Goal: Communication & Community: Share content

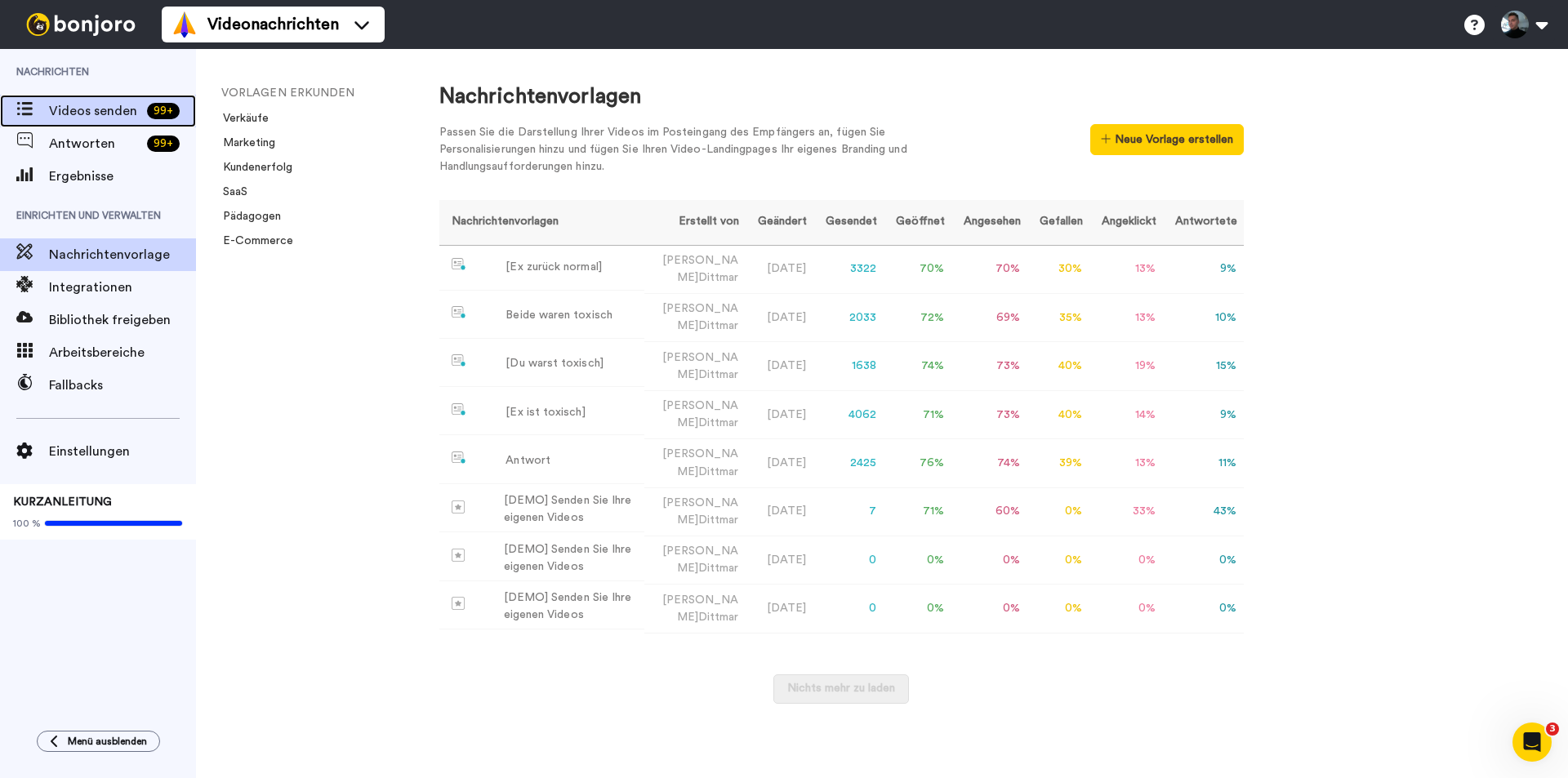
click at [76, 106] on font "Videos senden" at bounding box center [93, 111] width 88 height 13
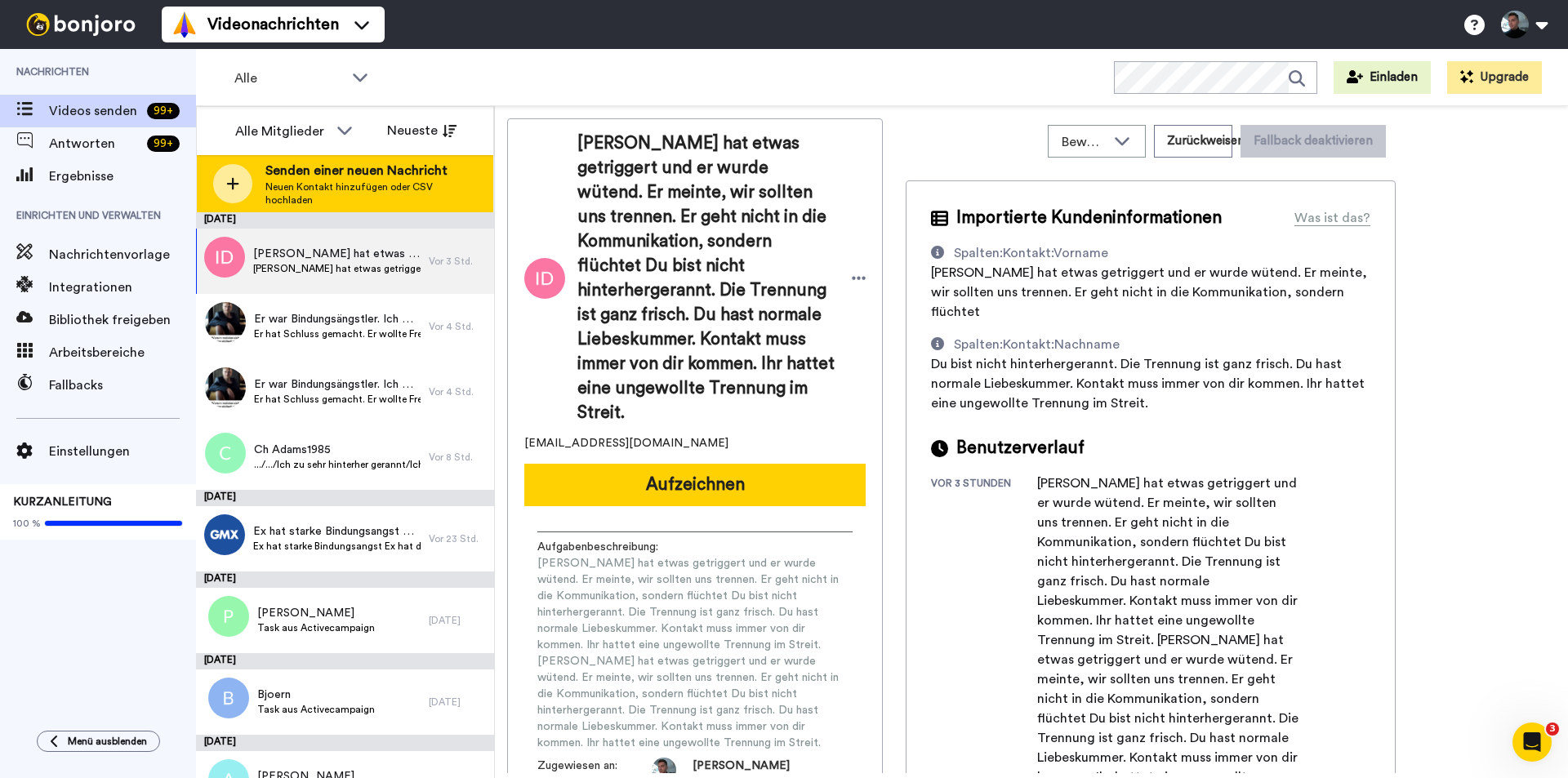
click at [233, 180] on icon at bounding box center [233, 184] width 12 height 12
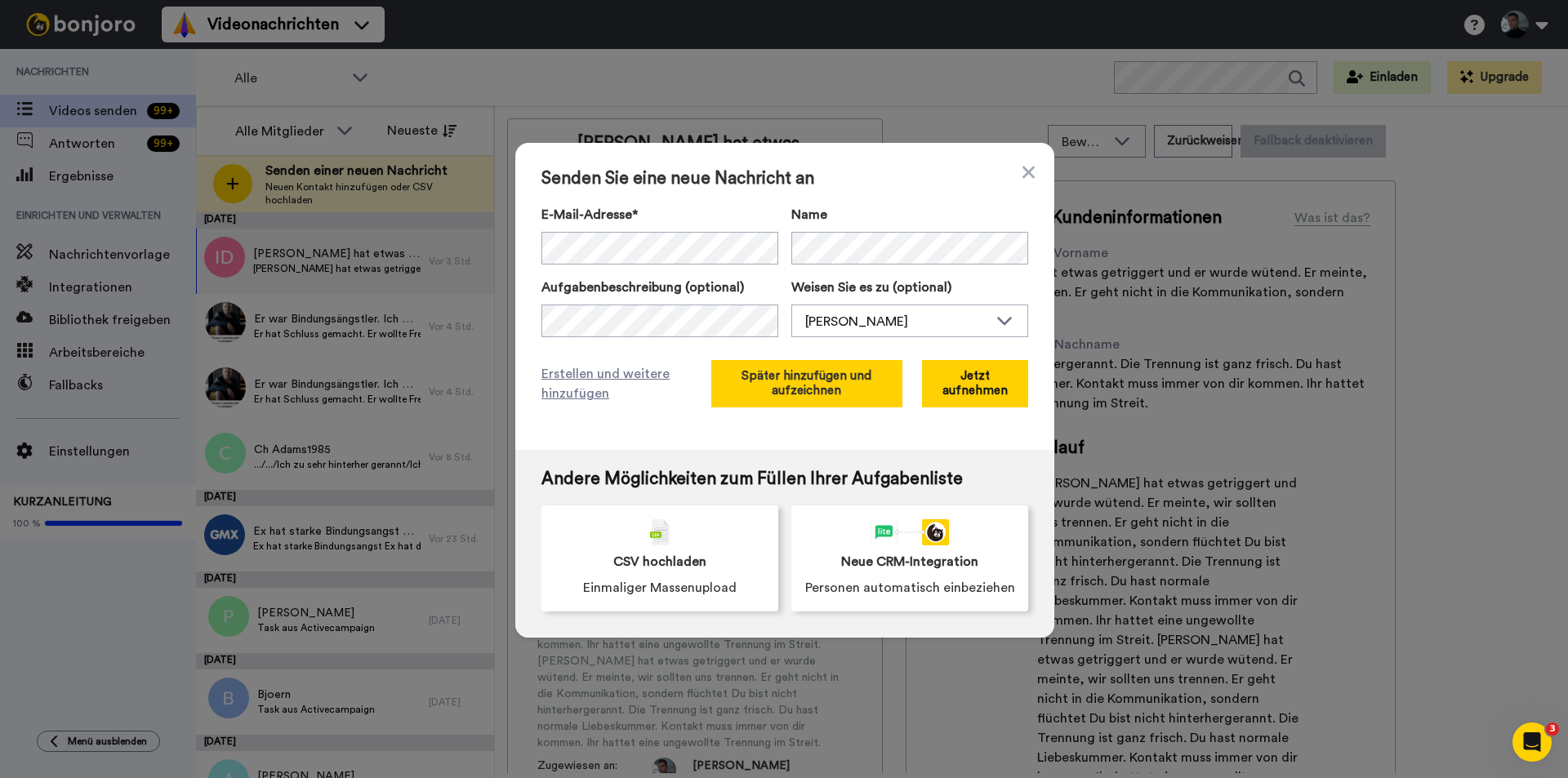
click at [795, 373] on font "Später hinzufügen und aufzeichnen" at bounding box center [807, 384] width 130 height 27
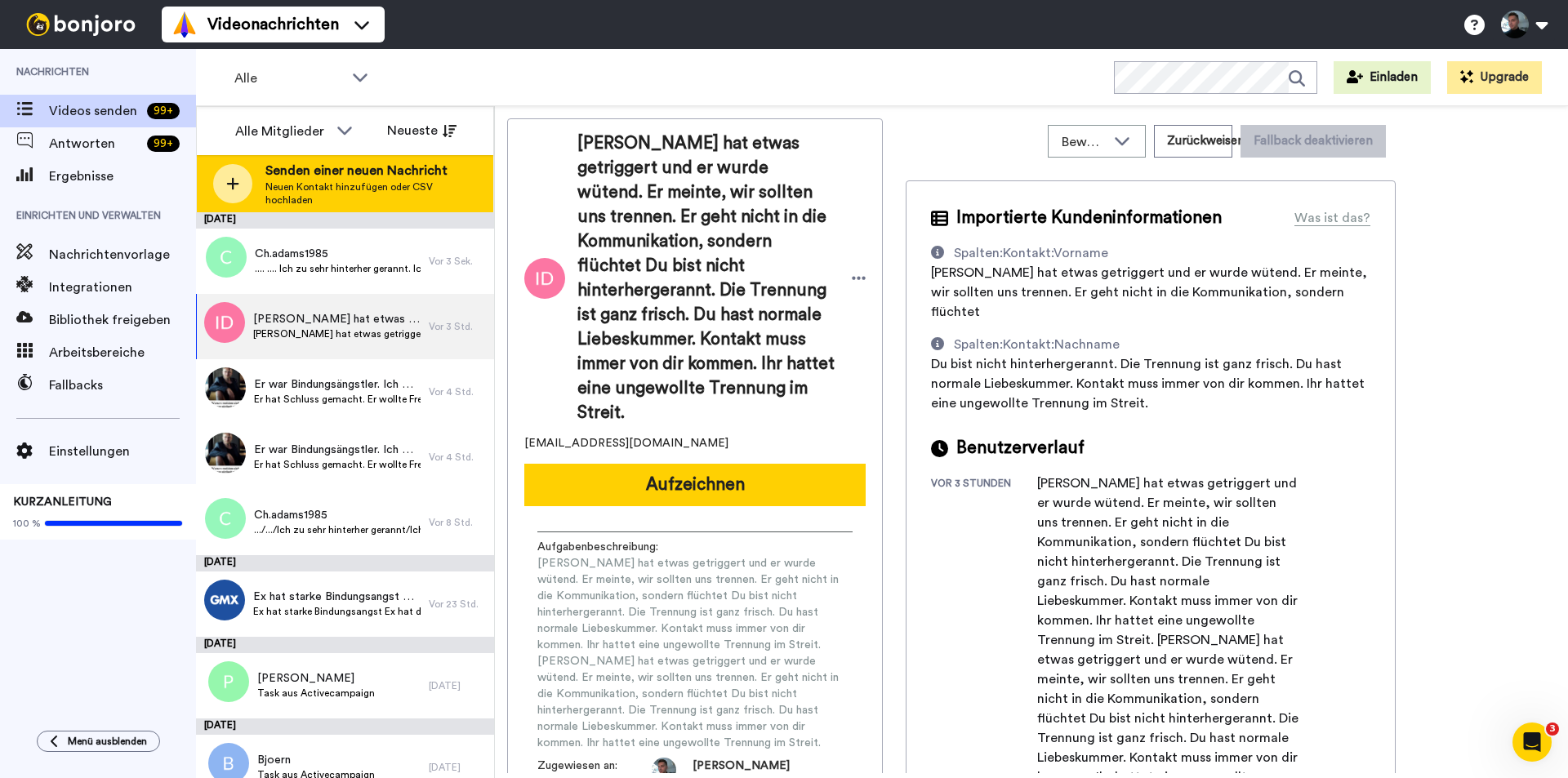
click at [244, 176] on div at bounding box center [232, 183] width 39 height 39
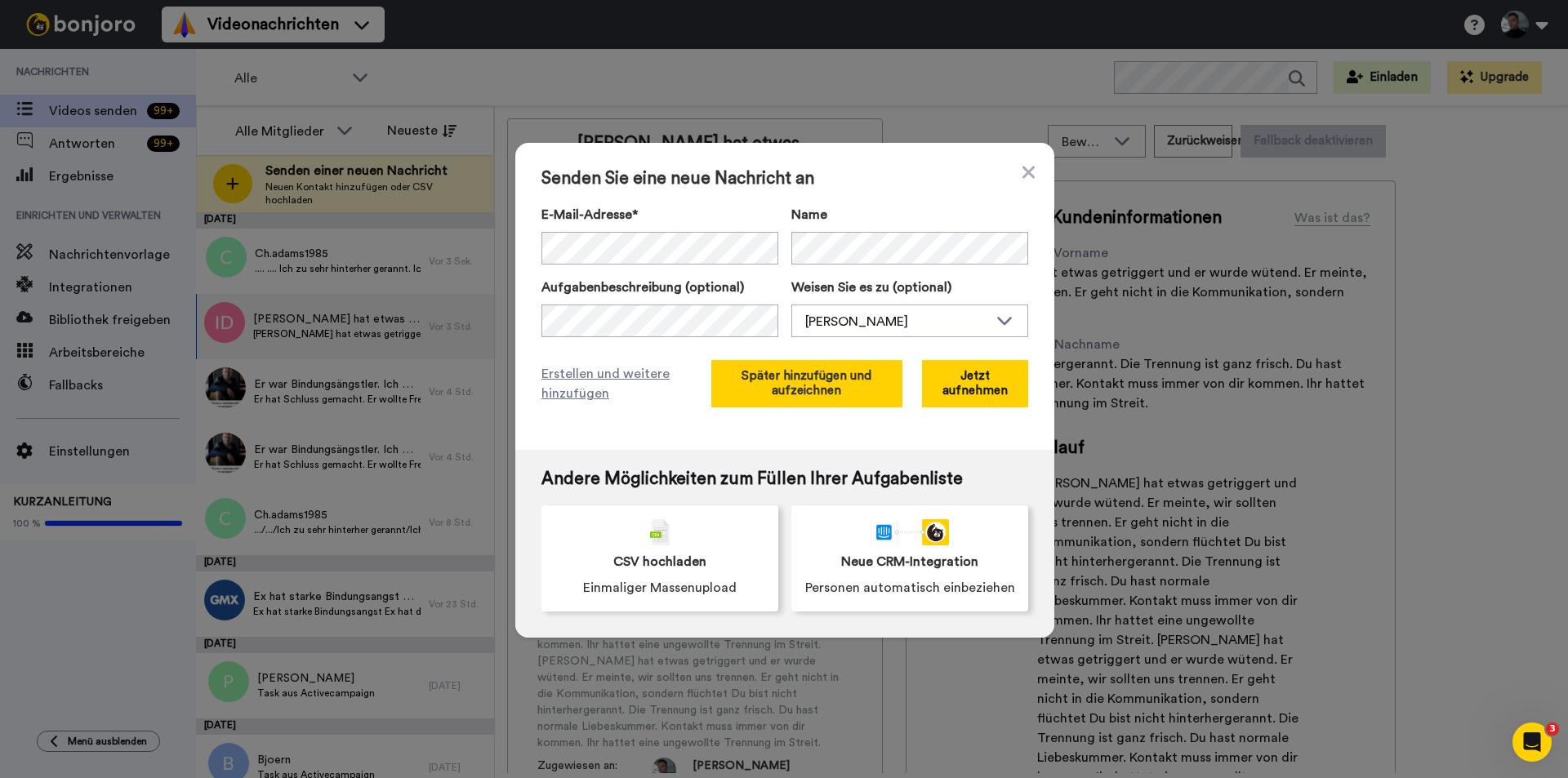
click at [823, 384] on font "Später hinzufügen und aufzeichnen" at bounding box center [807, 384] width 130 height 27
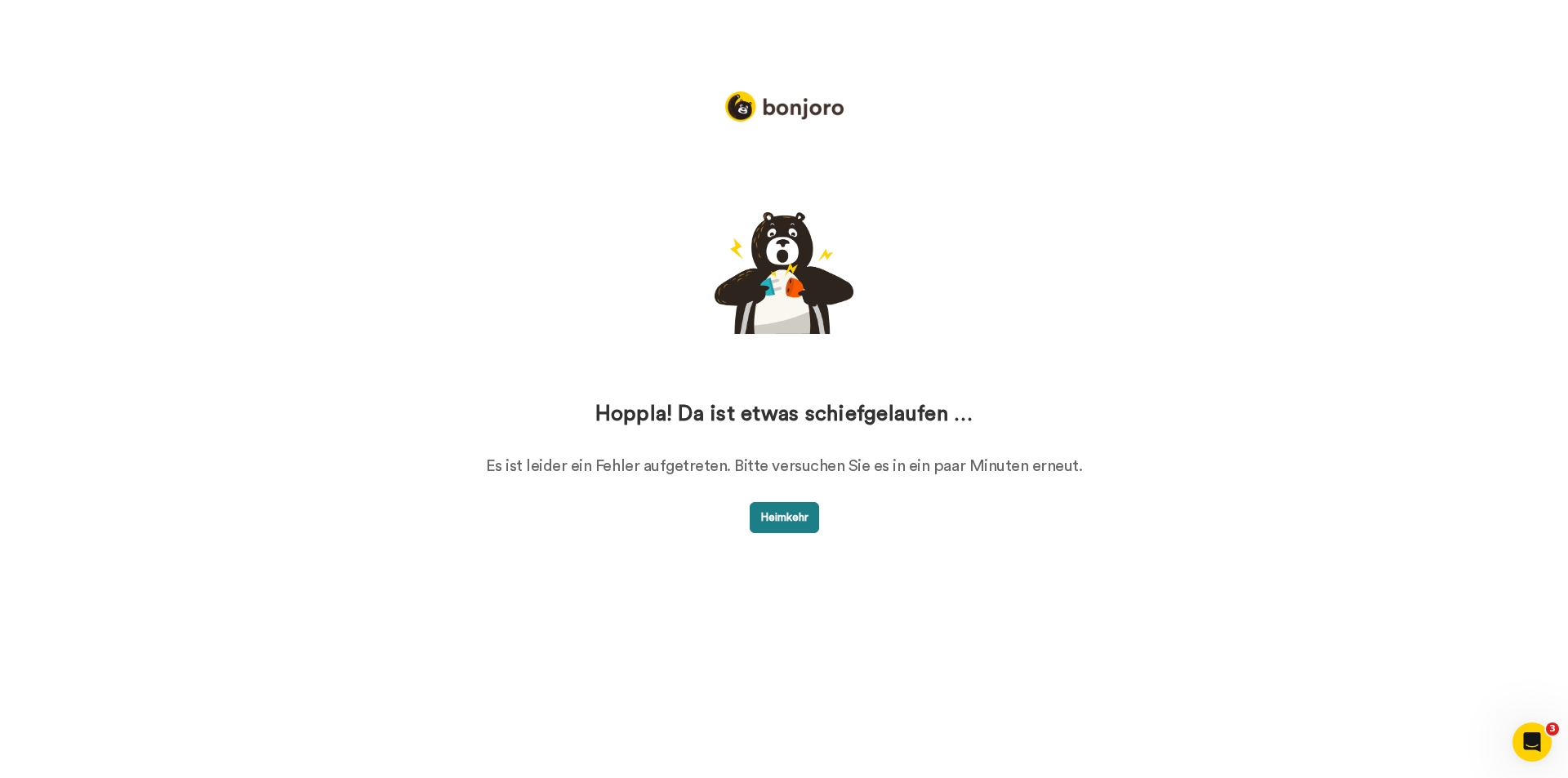
click at [779, 508] on button "Heimkehr" at bounding box center [784, 517] width 69 height 31
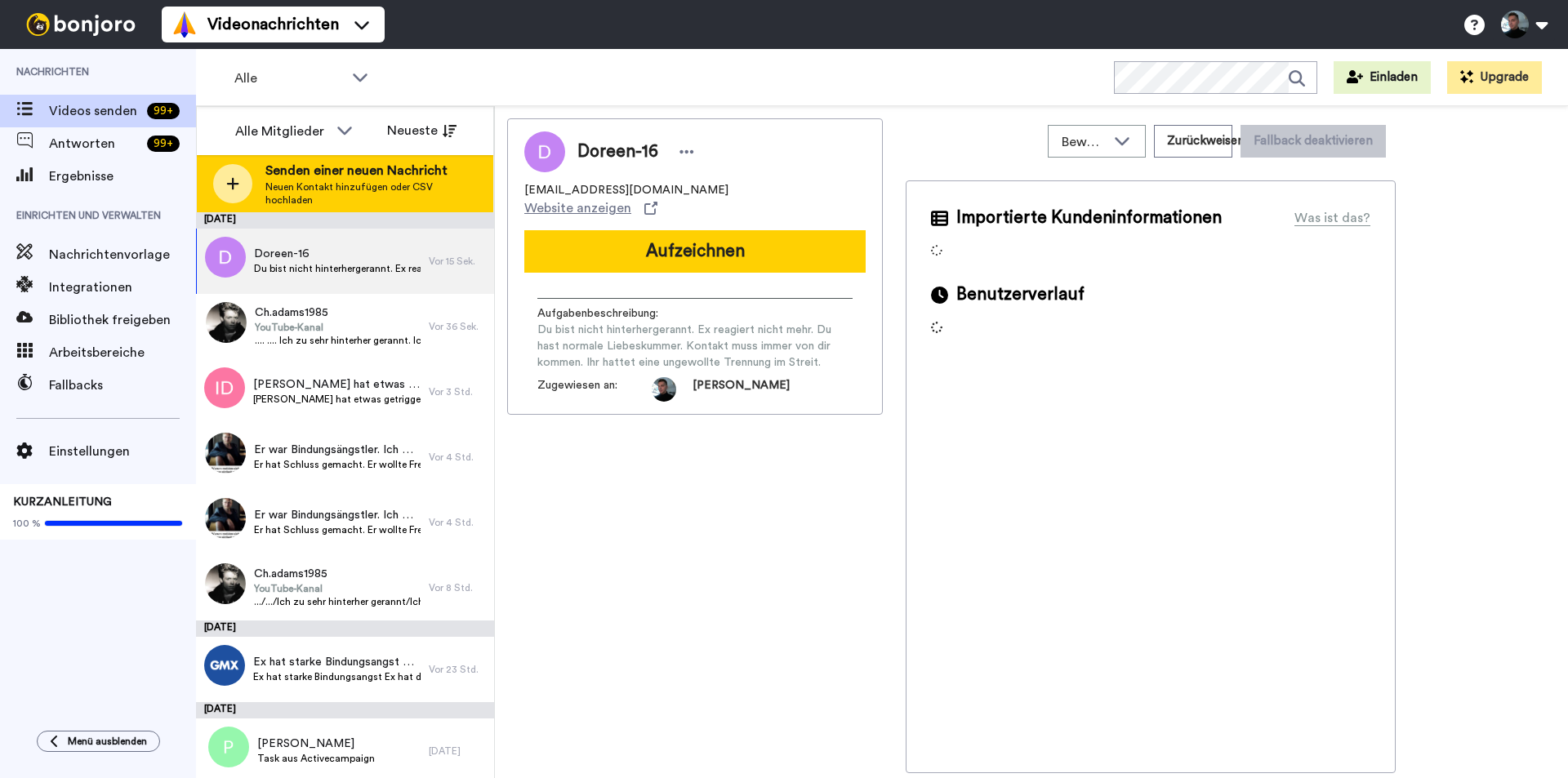
click at [241, 188] on div at bounding box center [232, 183] width 39 height 39
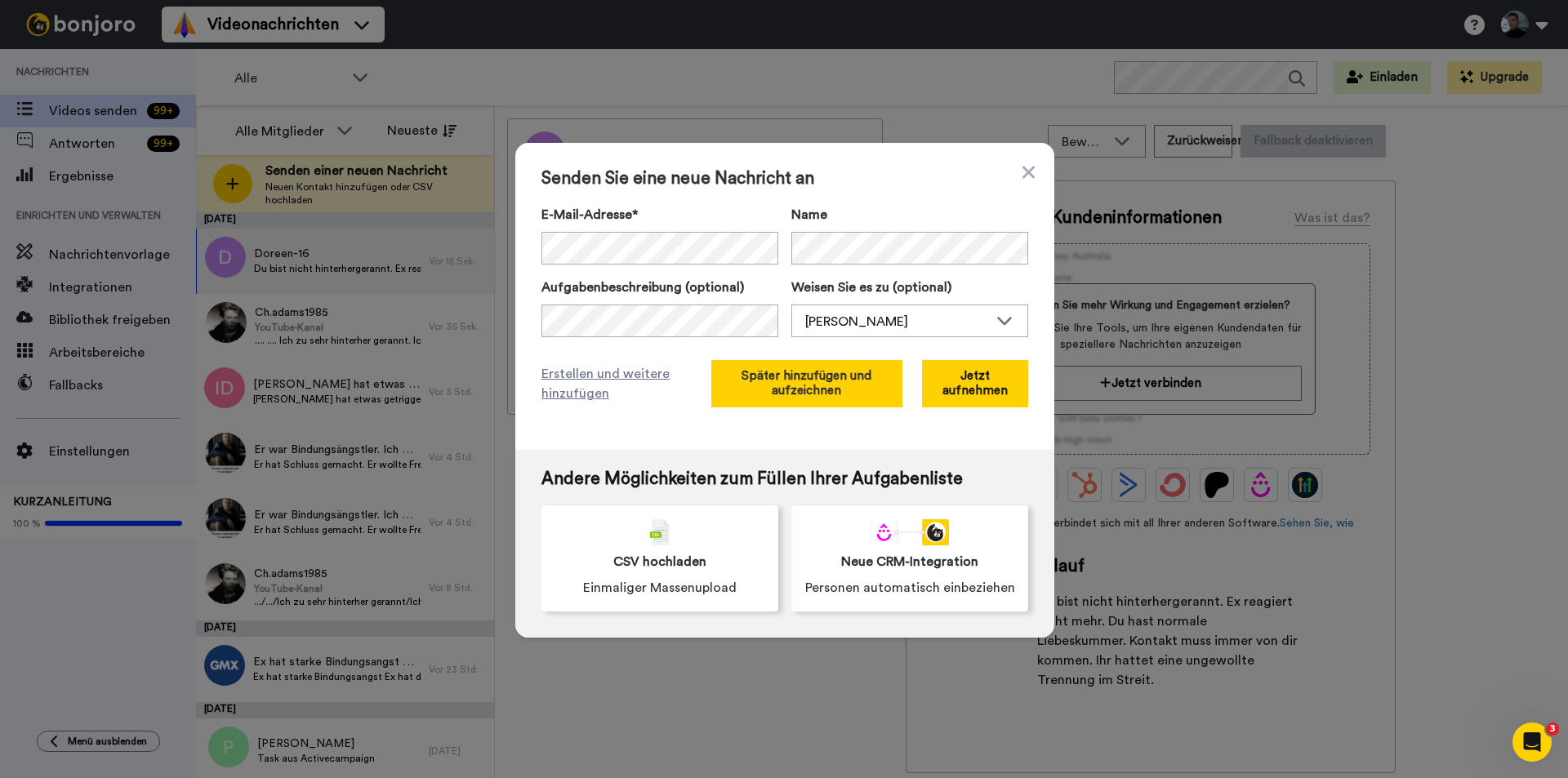
click at [808, 374] on font "Später hinzufügen und aufzeichnen" at bounding box center [807, 384] width 130 height 27
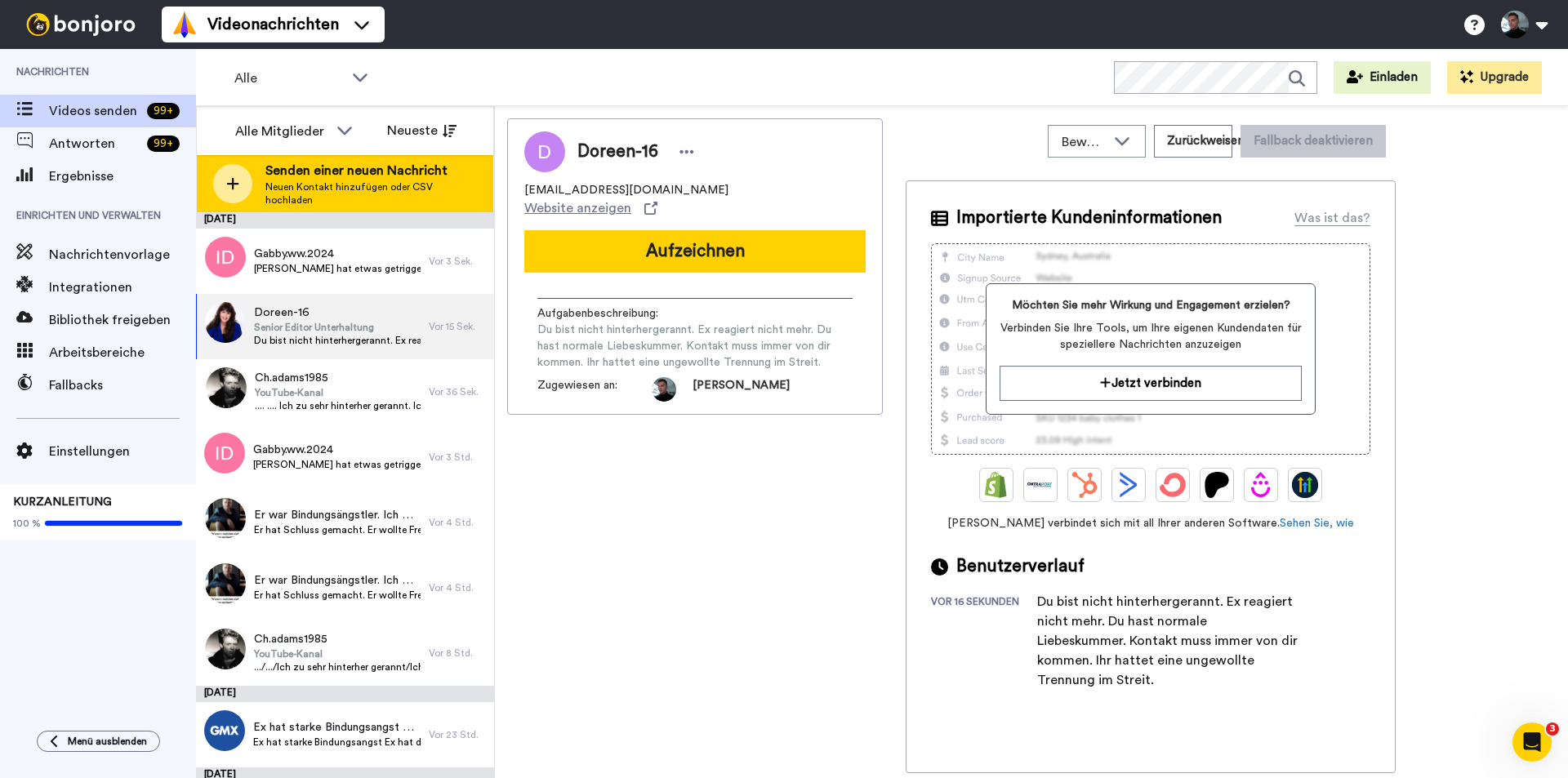
click at [234, 174] on div at bounding box center [232, 183] width 39 height 39
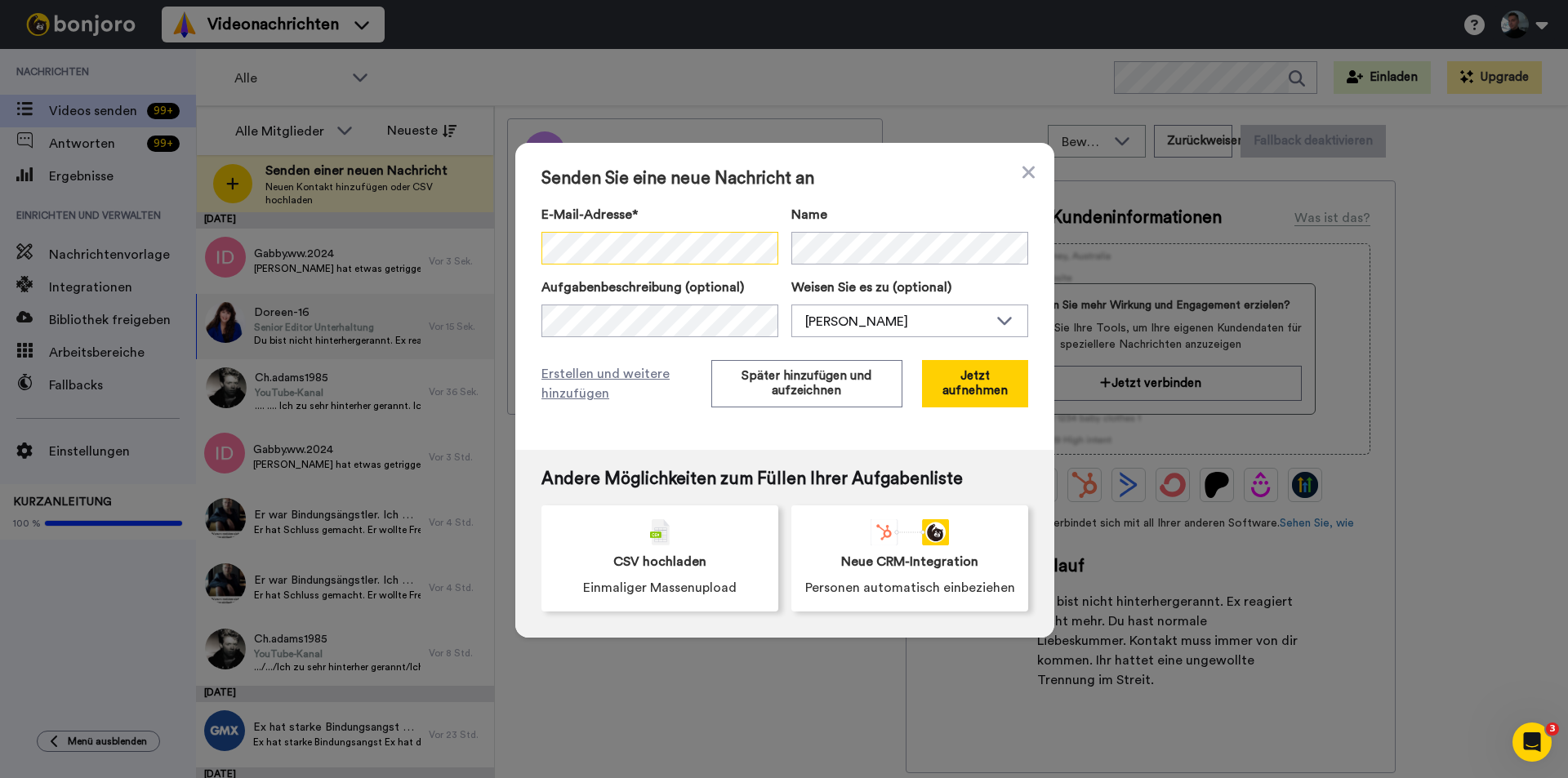
click at [533, 258] on div "Senden Sie eine neue Nachricht an E-Mail-Adresse* Kein Suchergebnis für ' glass…" at bounding box center [785, 296] width 539 height 307
click at [791, 394] on font "Später hinzufügen und aufzeichnen" at bounding box center [807, 384] width 130 height 27
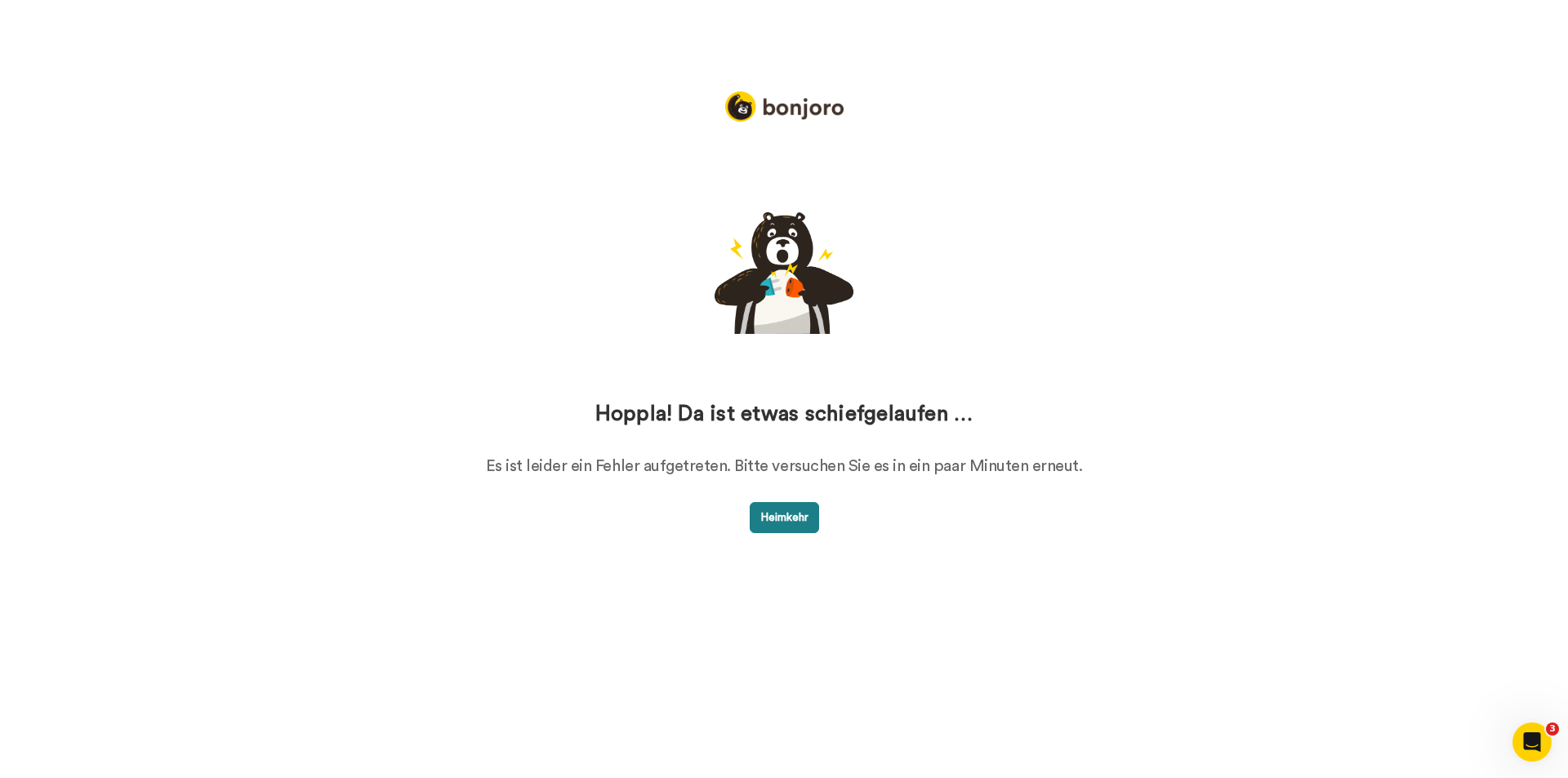
click at [785, 506] on button "Heimkehr" at bounding box center [784, 517] width 69 height 31
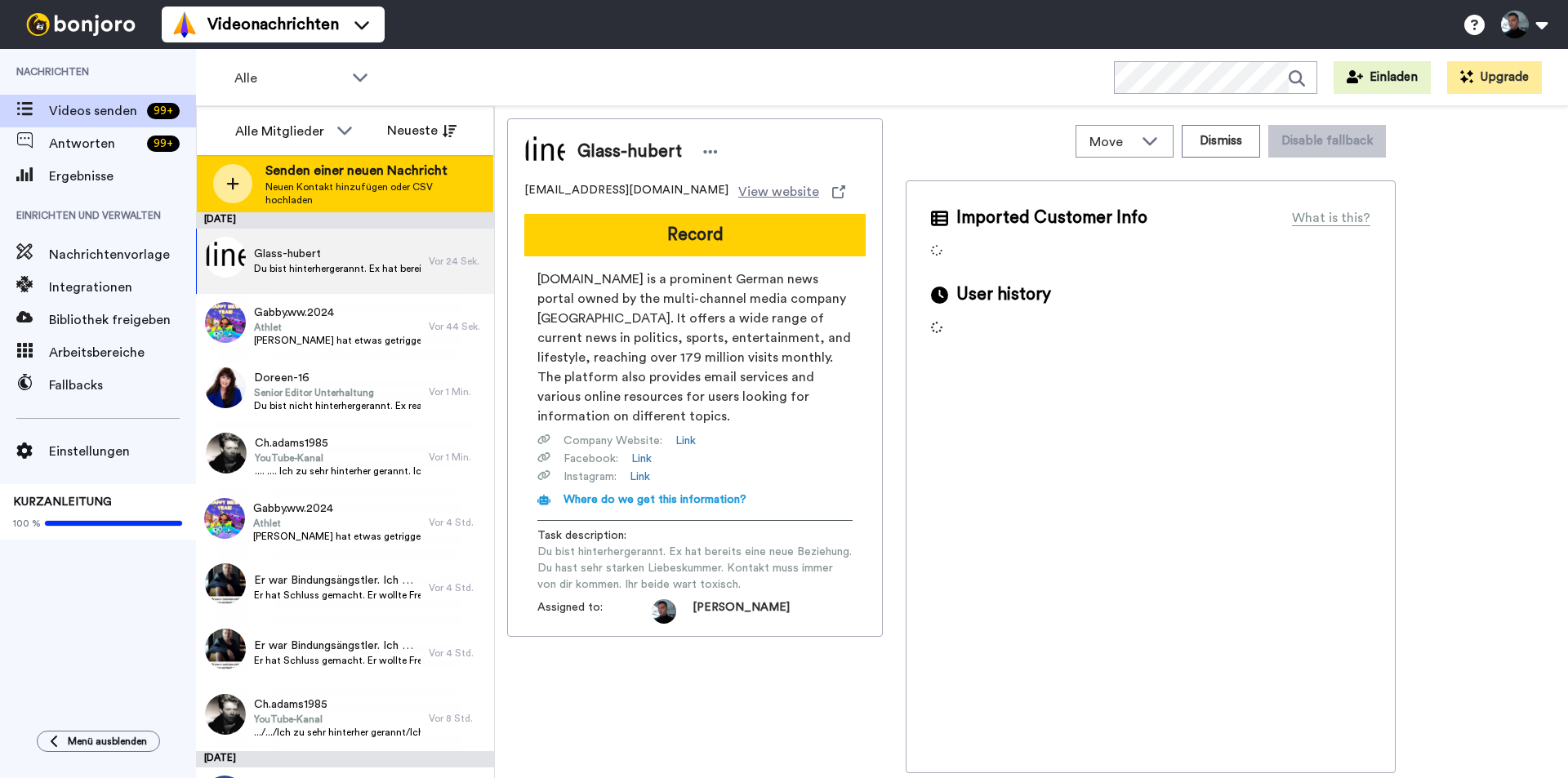
click at [240, 178] on div at bounding box center [232, 183] width 39 height 39
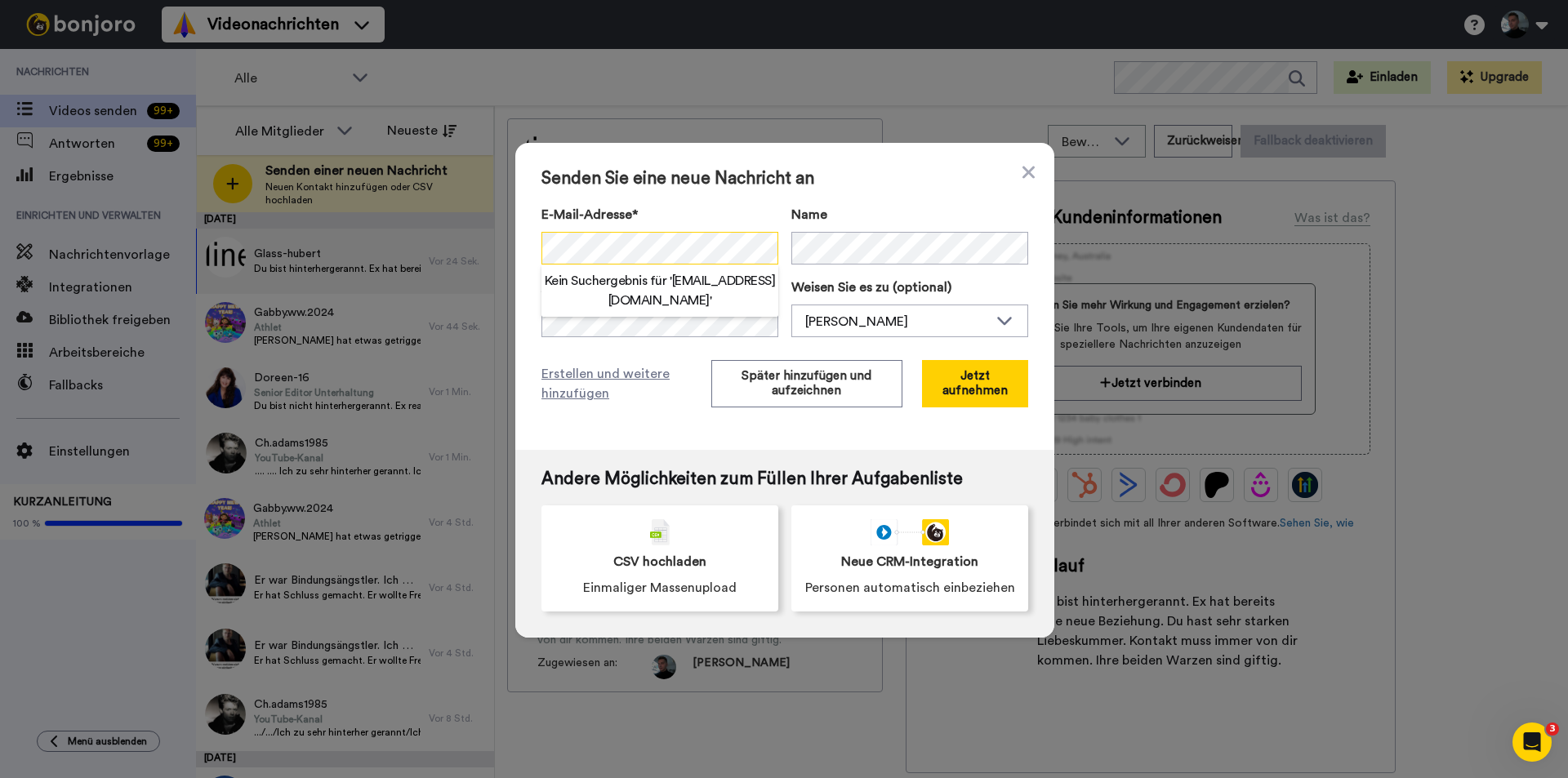
click at [528, 247] on div "Senden Sie eine neue Nachricht an E-Mail-Adresse* Kein Suchergebnis für ' necen…" at bounding box center [785, 296] width 539 height 307
click at [533, 250] on div "Senden Sie eine neue Nachricht an E-Mail-Adresse* Kein Suchergebnis für ' necen…" at bounding box center [785, 296] width 539 height 307
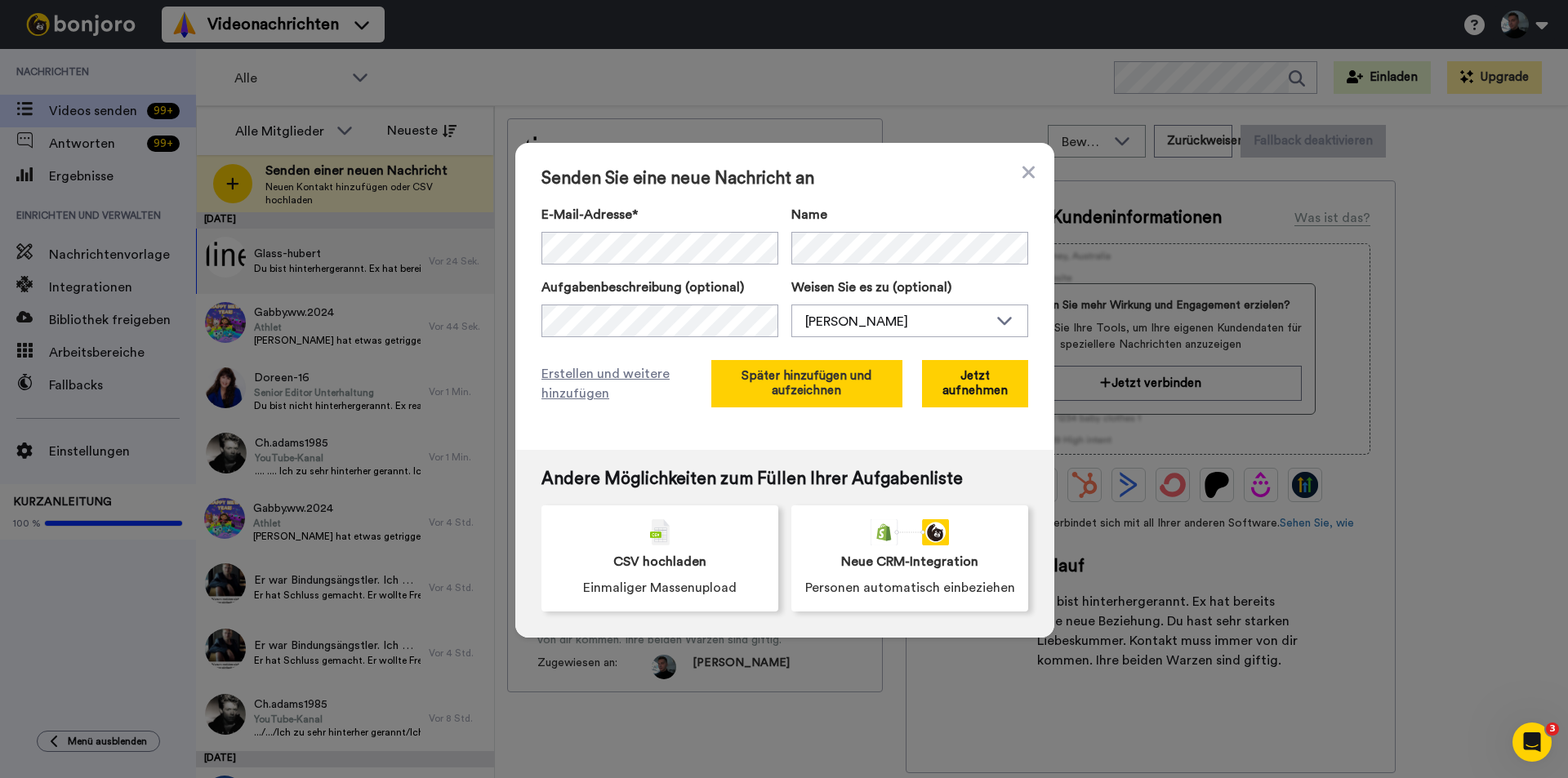
click at [798, 378] on font "Später hinzufügen und aufzeichnen" at bounding box center [807, 384] width 130 height 27
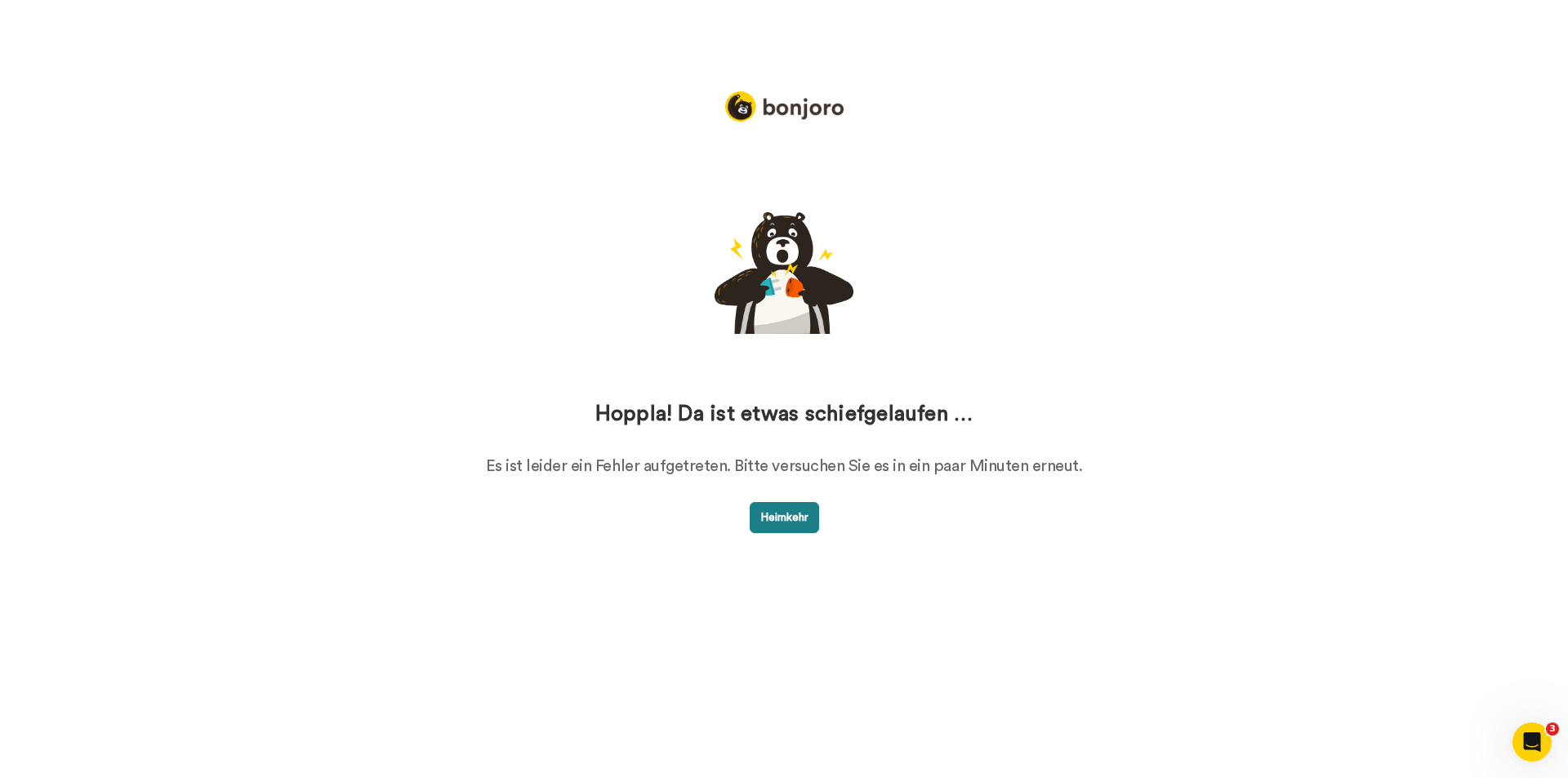
click at [798, 514] on font "Heimkehr" at bounding box center [784, 518] width 48 height 12
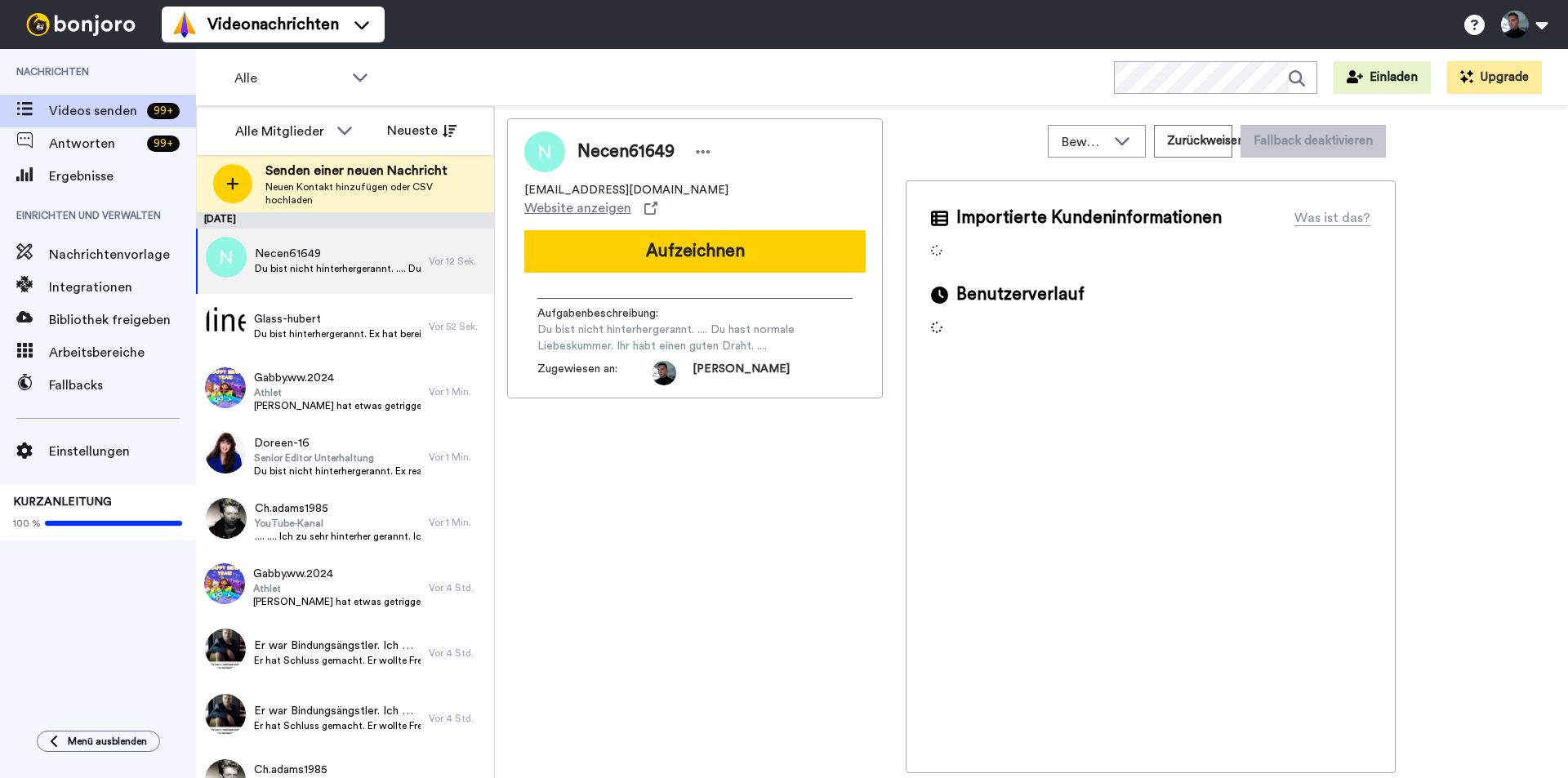
click at [231, 182] on icon at bounding box center [232, 183] width 13 height 14
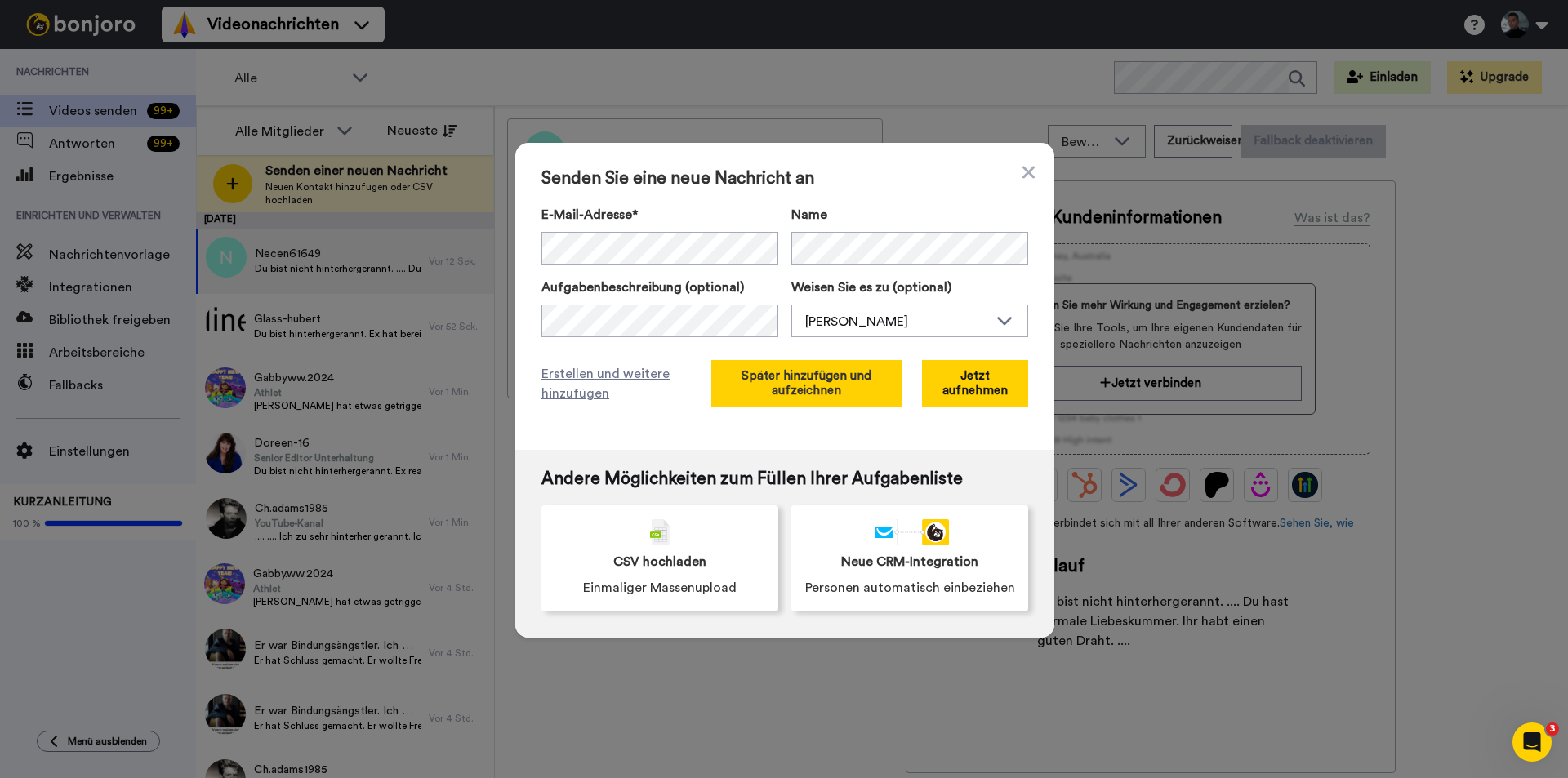
click at [800, 400] on button "Später hinzufügen und aufzeichnen" at bounding box center [807, 384] width 191 height 47
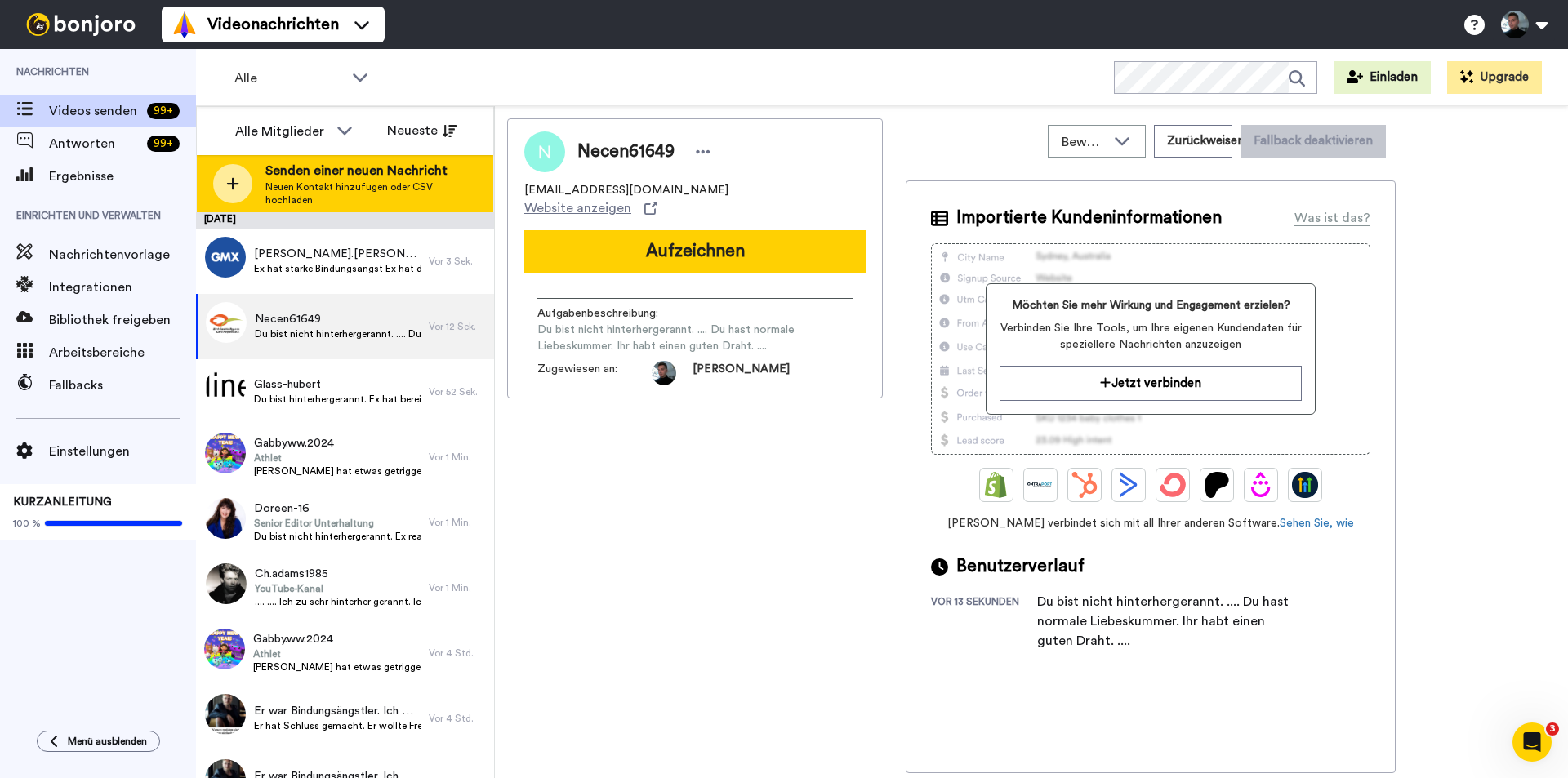
click at [244, 182] on div at bounding box center [232, 183] width 39 height 39
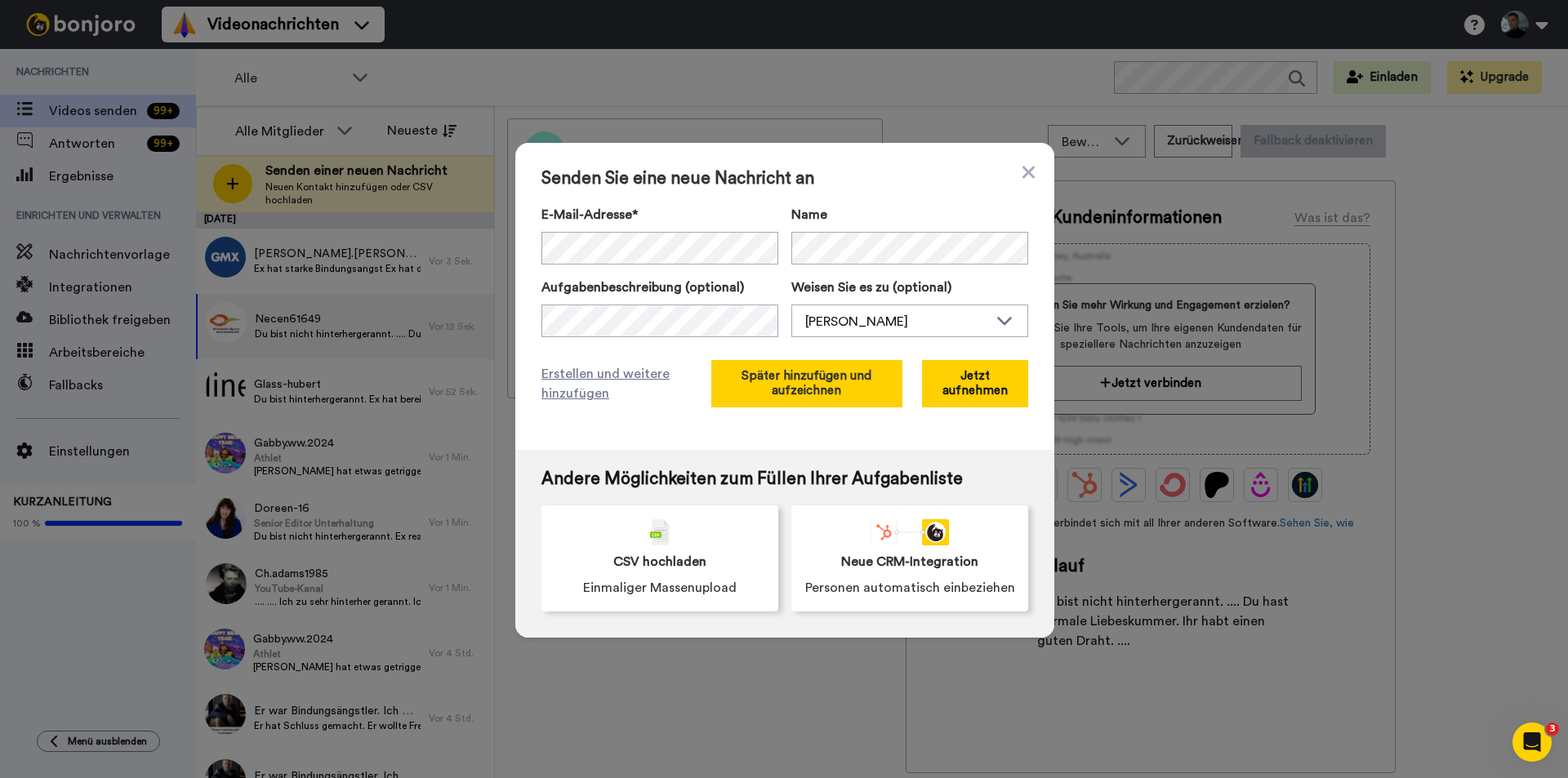
click at [795, 383] on button "Später hinzufügen und aufzeichnen" at bounding box center [807, 384] width 191 height 47
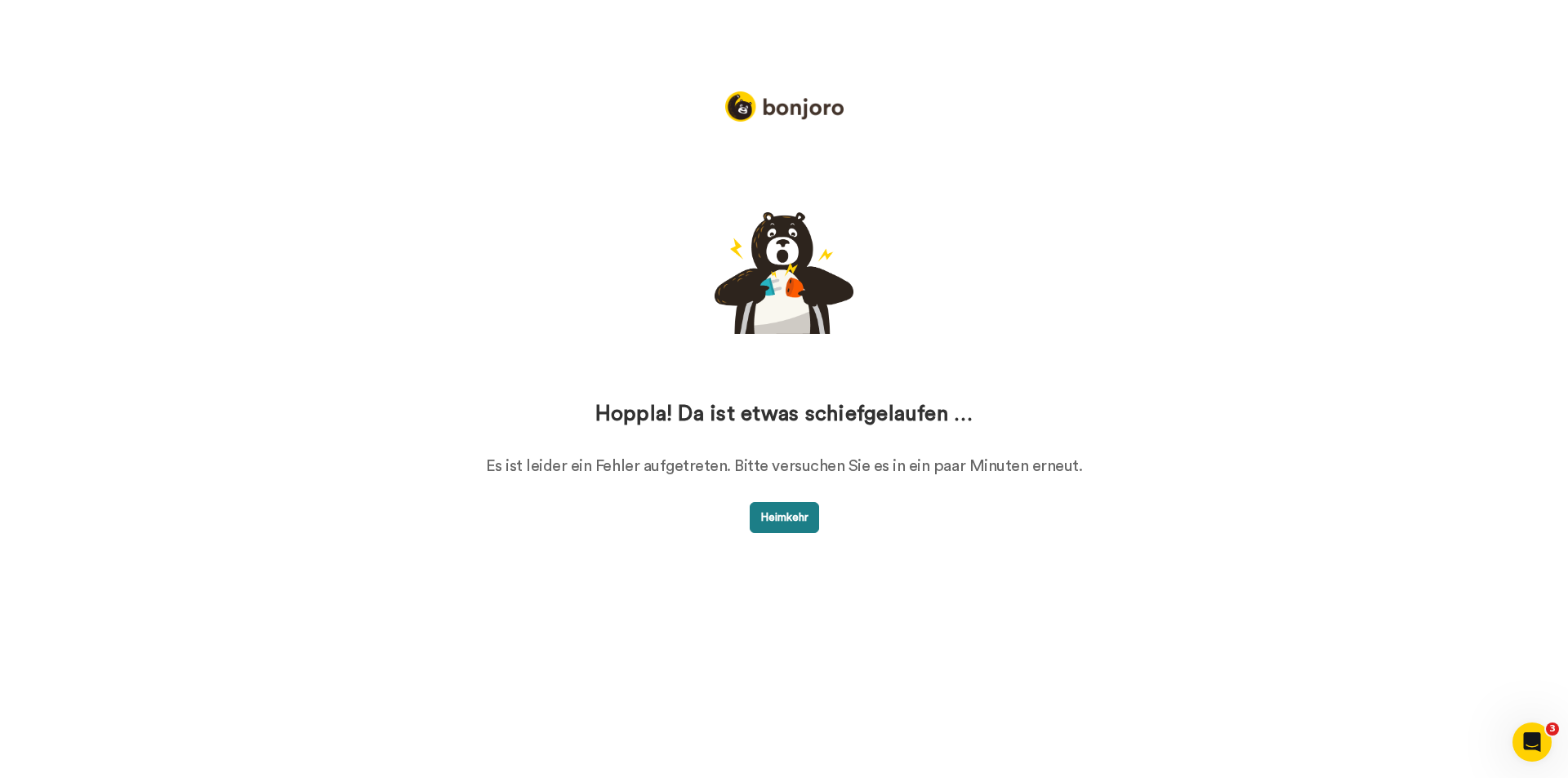
click at [764, 517] on font "Heimkehr" at bounding box center [784, 518] width 48 height 12
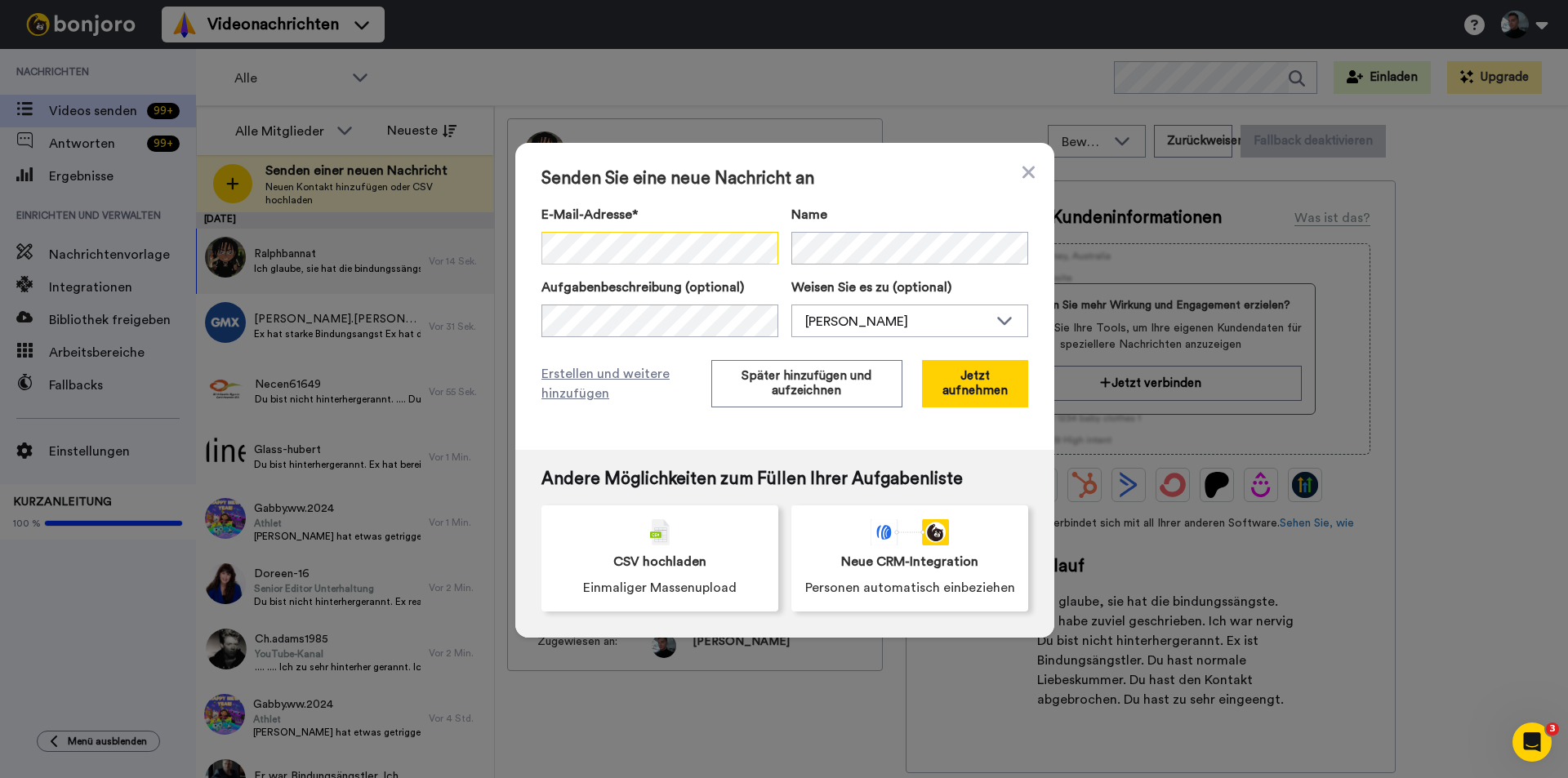
click at [528, 250] on div "Senden Sie eine neue Nachricht an E-Mail-Adresse* Kein Suchergebnis für ' smoky…" at bounding box center [785, 296] width 539 height 307
click at [786, 382] on button "Später hinzufügen und aufzeichnen" at bounding box center [807, 384] width 191 height 47
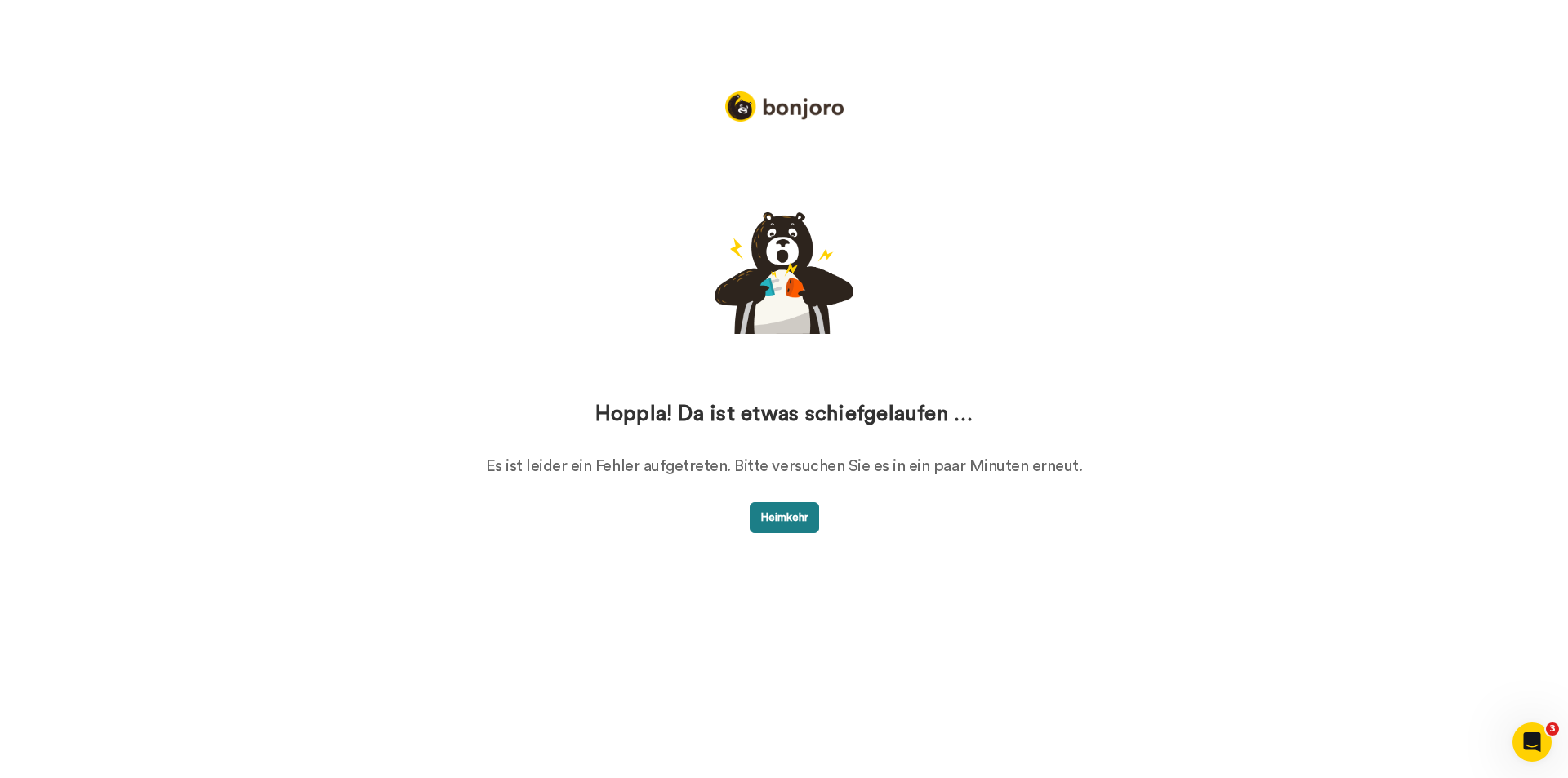
click at [785, 520] on font "Heimkehr" at bounding box center [784, 518] width 48 height 12
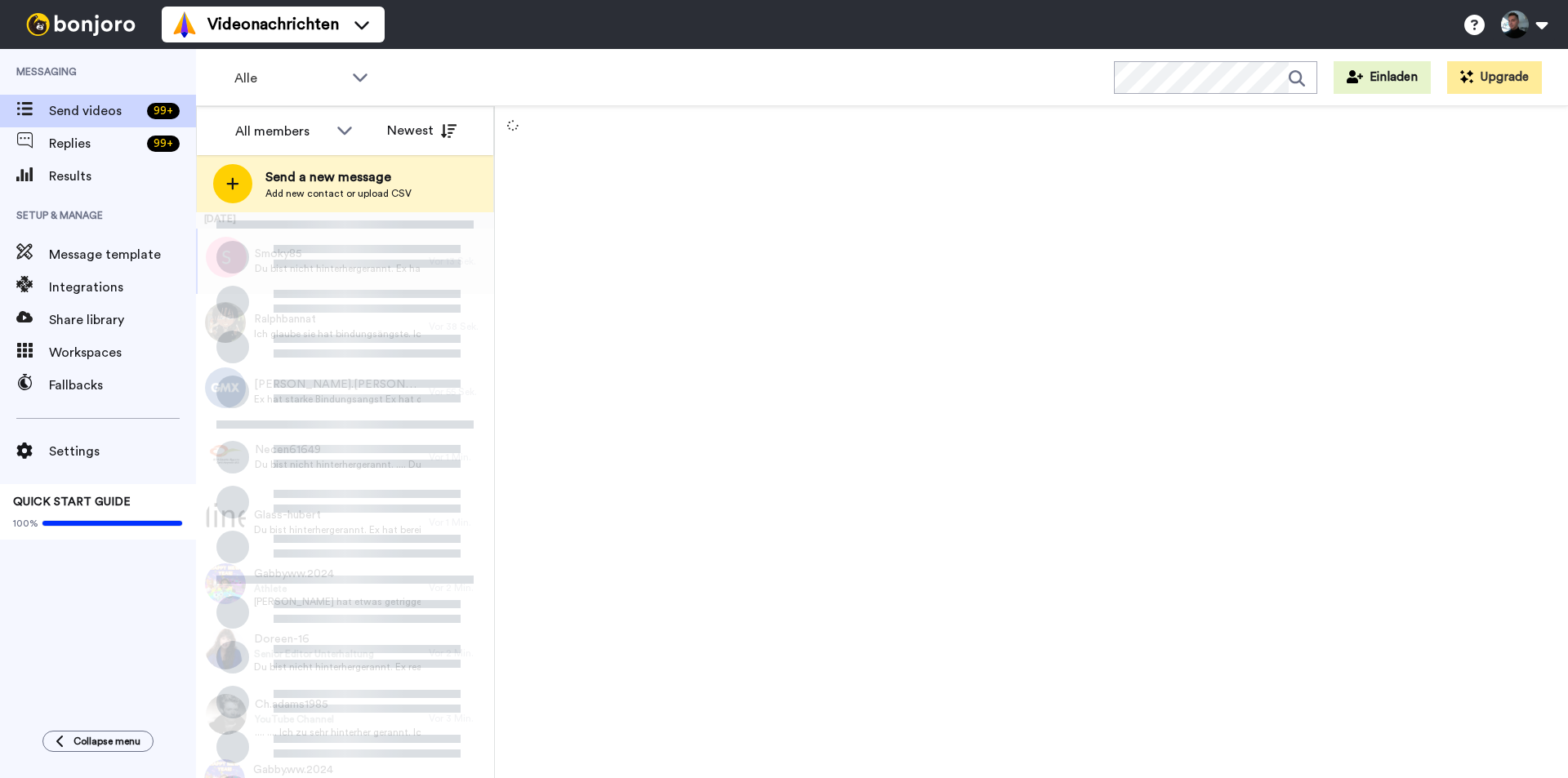
click at [235, 182] on icon at bounding box center [232, 183] width 13 height 14
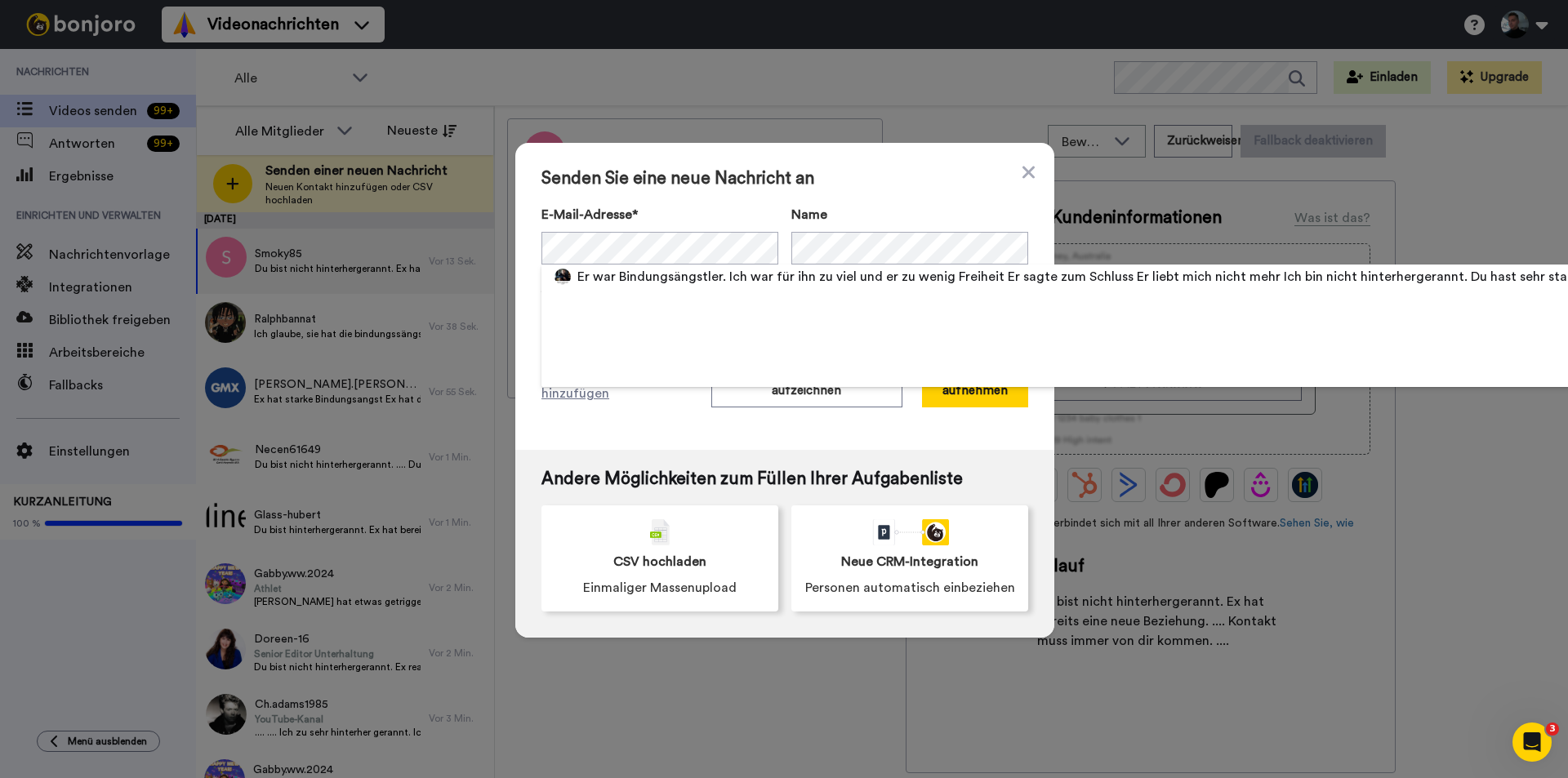
click at [863, 188] on div "Senden Sie eine neue Nachricht an E-Mail-Adresse* Er war Bindungsängstler. Ich …" at bounding box center [785, 296] width 539 height 307
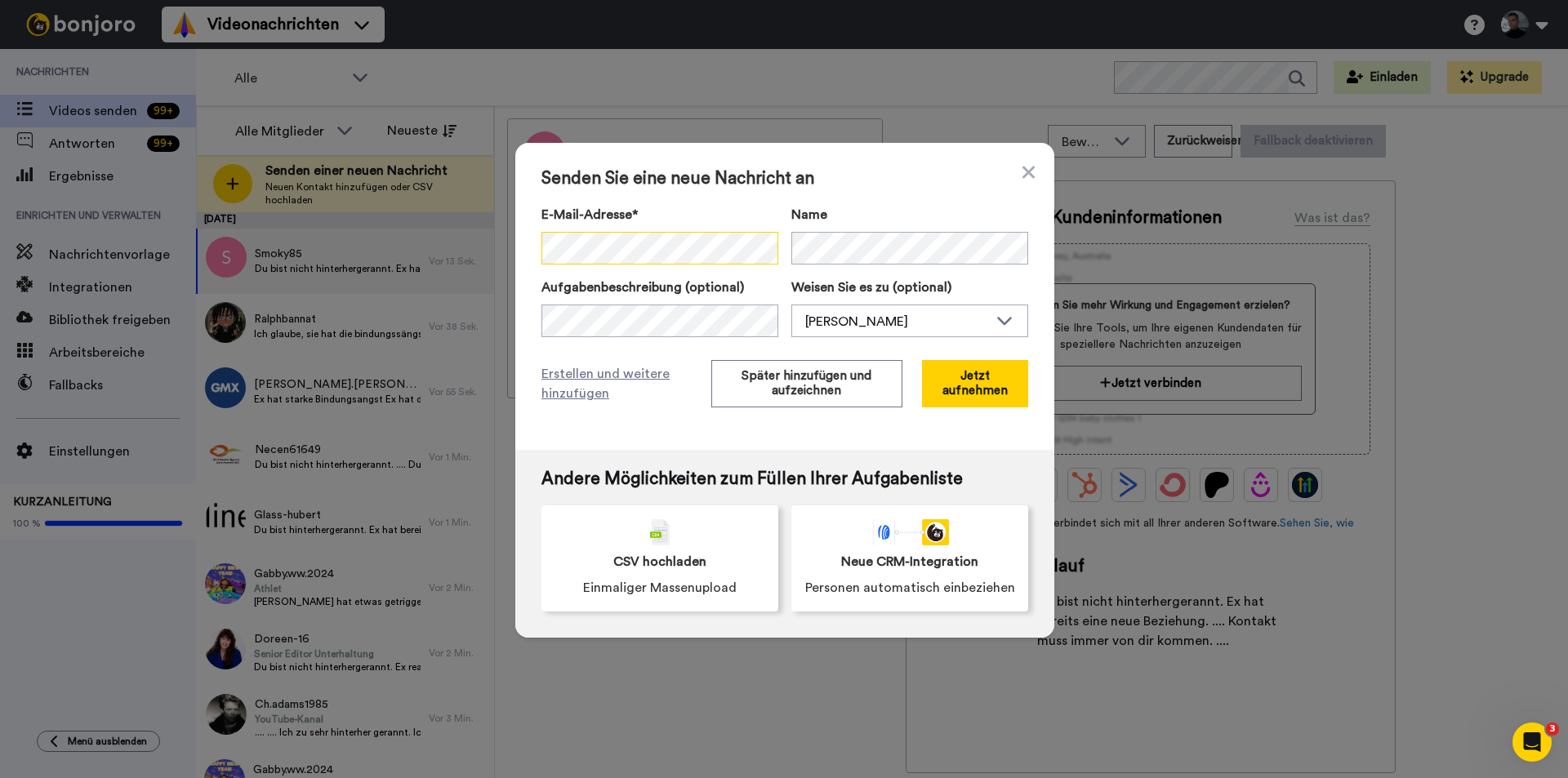
click at [534, 253] on div "Senden Sie eine neue Nachricht an E-Mail-Adresse* Er war Bindungsängstler. Ich …" at bounding box center [785, 296] width 539 height 307
click at [798, 388] on font "Später hinzufügen und aufzeichnen" at bounding box center [807, 384] width 130 height 27
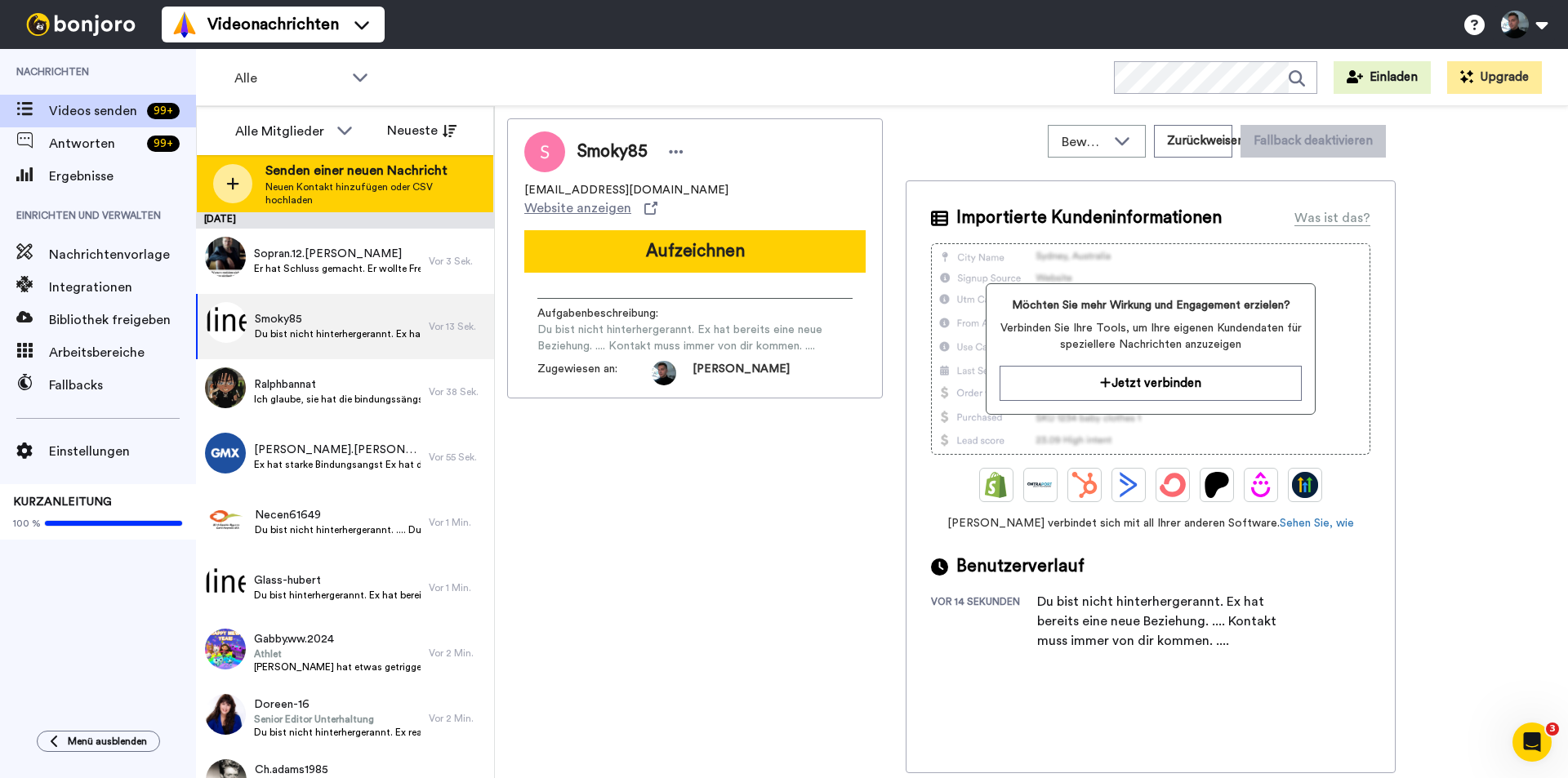
click at [224, 185] on div at bounding box center [232, 183] width 39 height 39
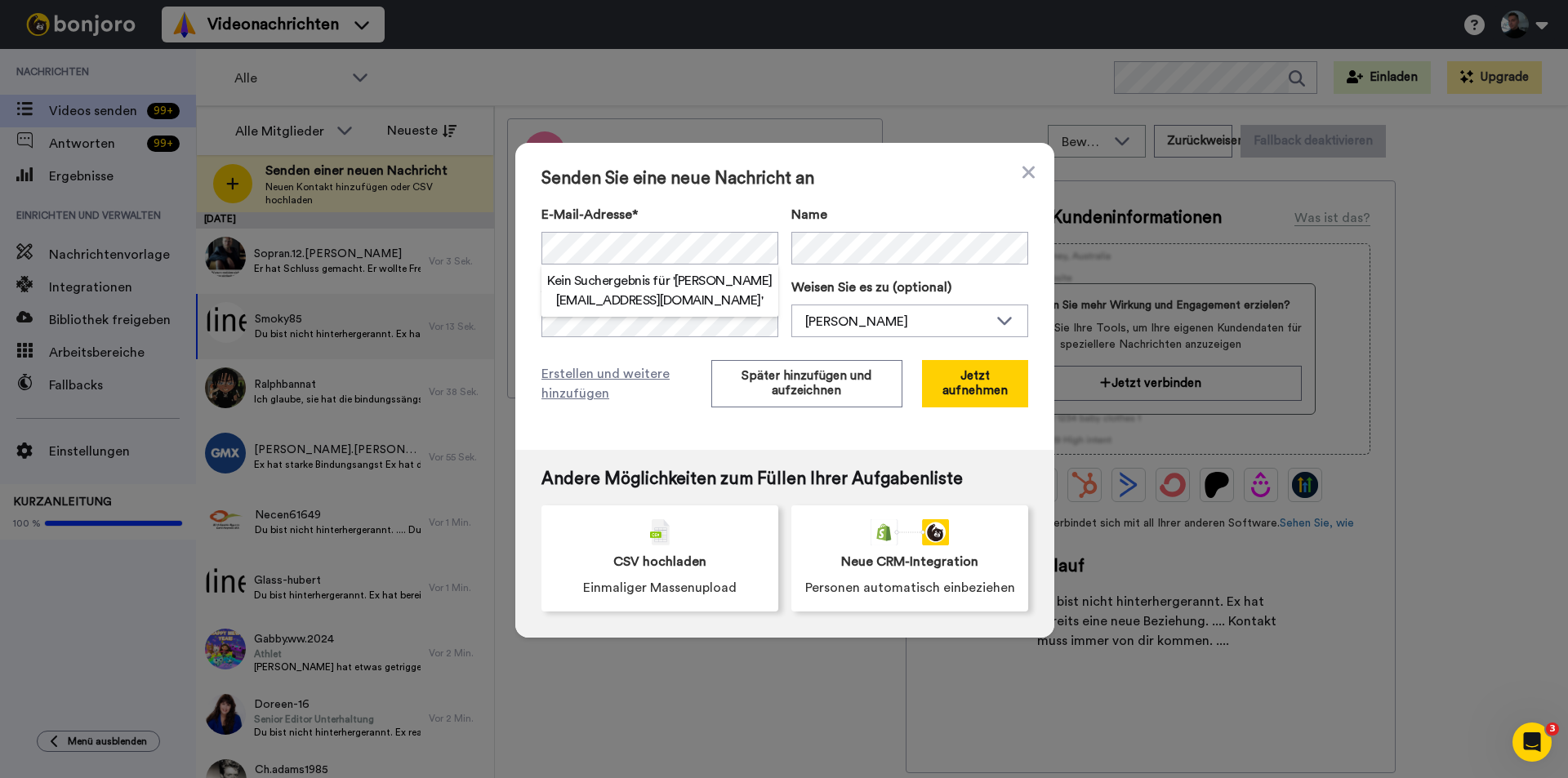
click at [858, 202] on div "Senden Sie eine neue Nachricht an E-Mail-Adresse* Kein Suchergebnis für ' stefa…" at bounding box center [785, 296] width 539 height 307
click at [532, 257] on div "Senden Sie eine neue Nachricht an E-Mail-Adresse* Kein Suchergebnis für ' stefa…" at bounding box center [785, 296] width 539 height 307
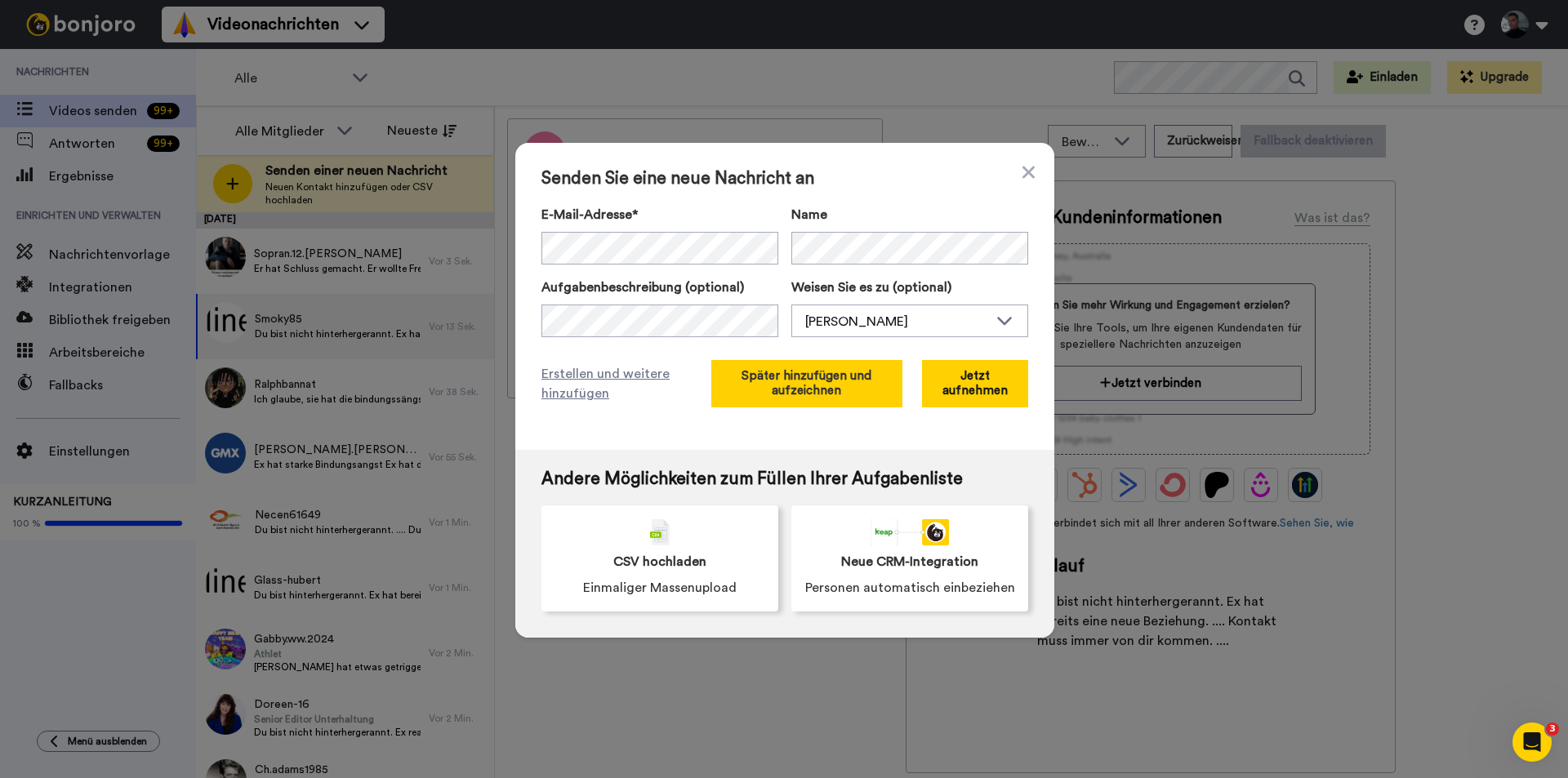
click at [791, 394] on font "Später hinzufügen und aufzeichnen" at bounding box center [807, 384] width 130 height 27
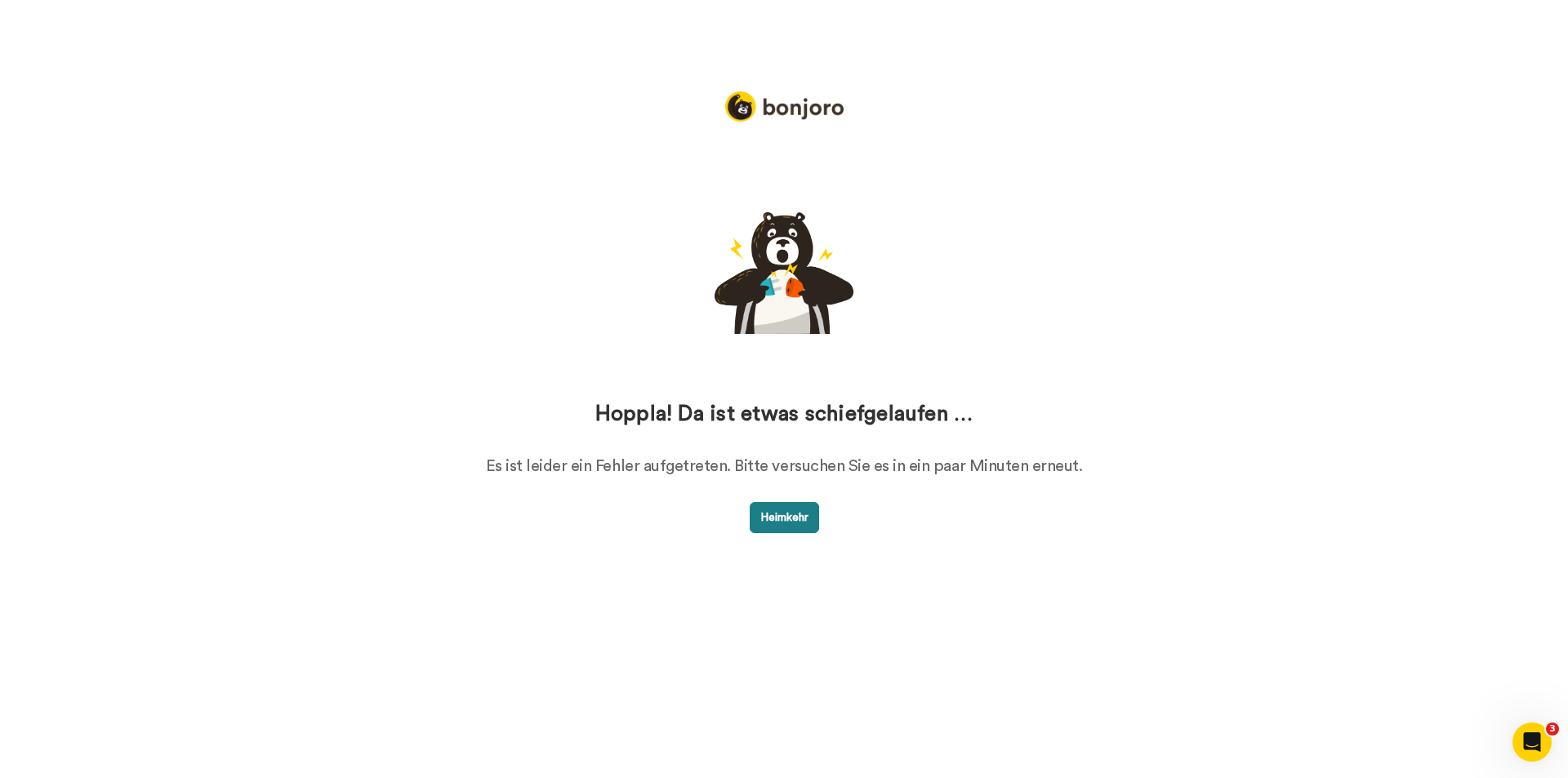
click at [763, 525] on button "Heimkehr" at bounding box center [784, 517] width 69 height 31
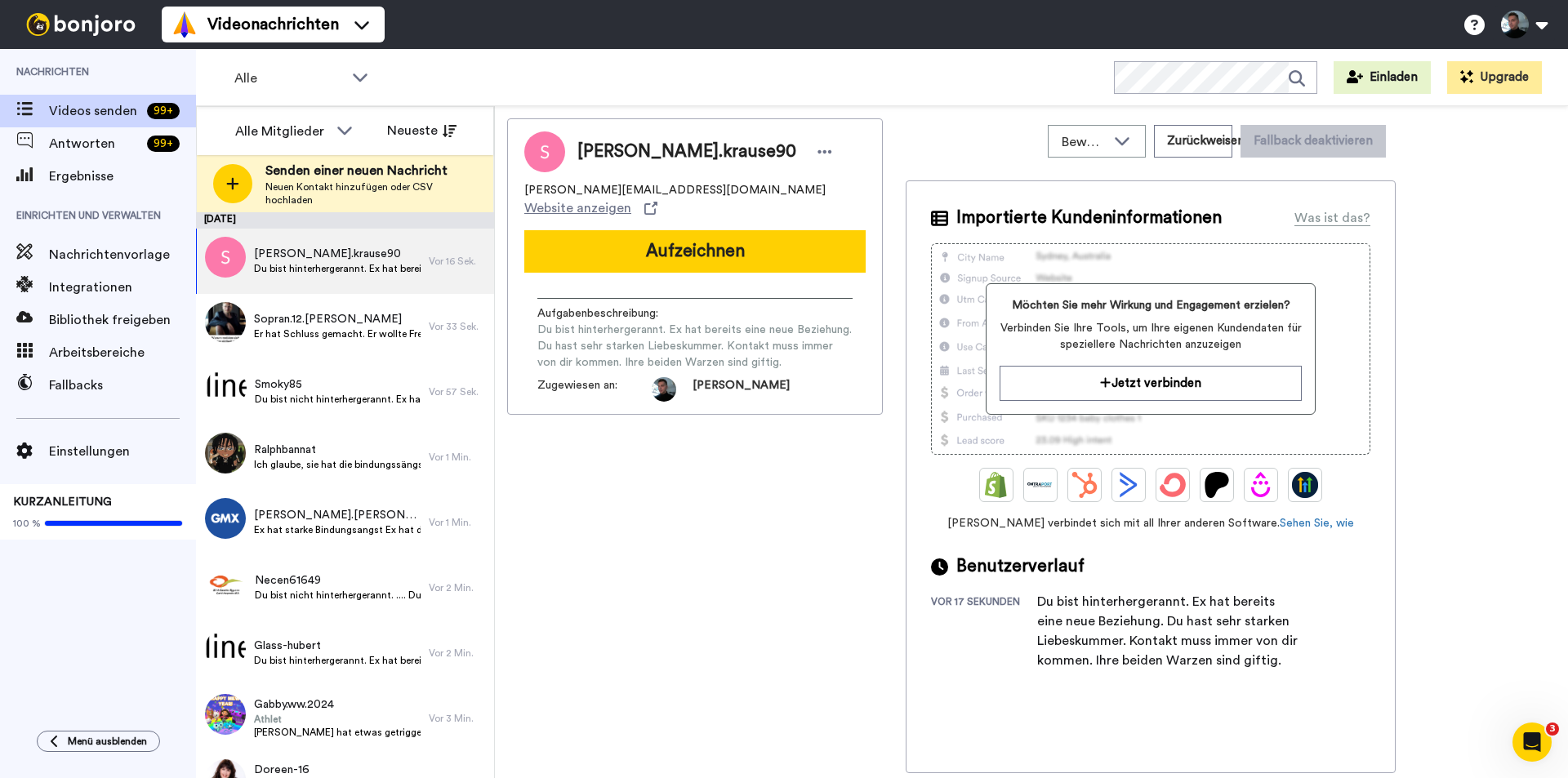
click at [233, 190] on icon at bounding box center [232, 183] width 13 height 14
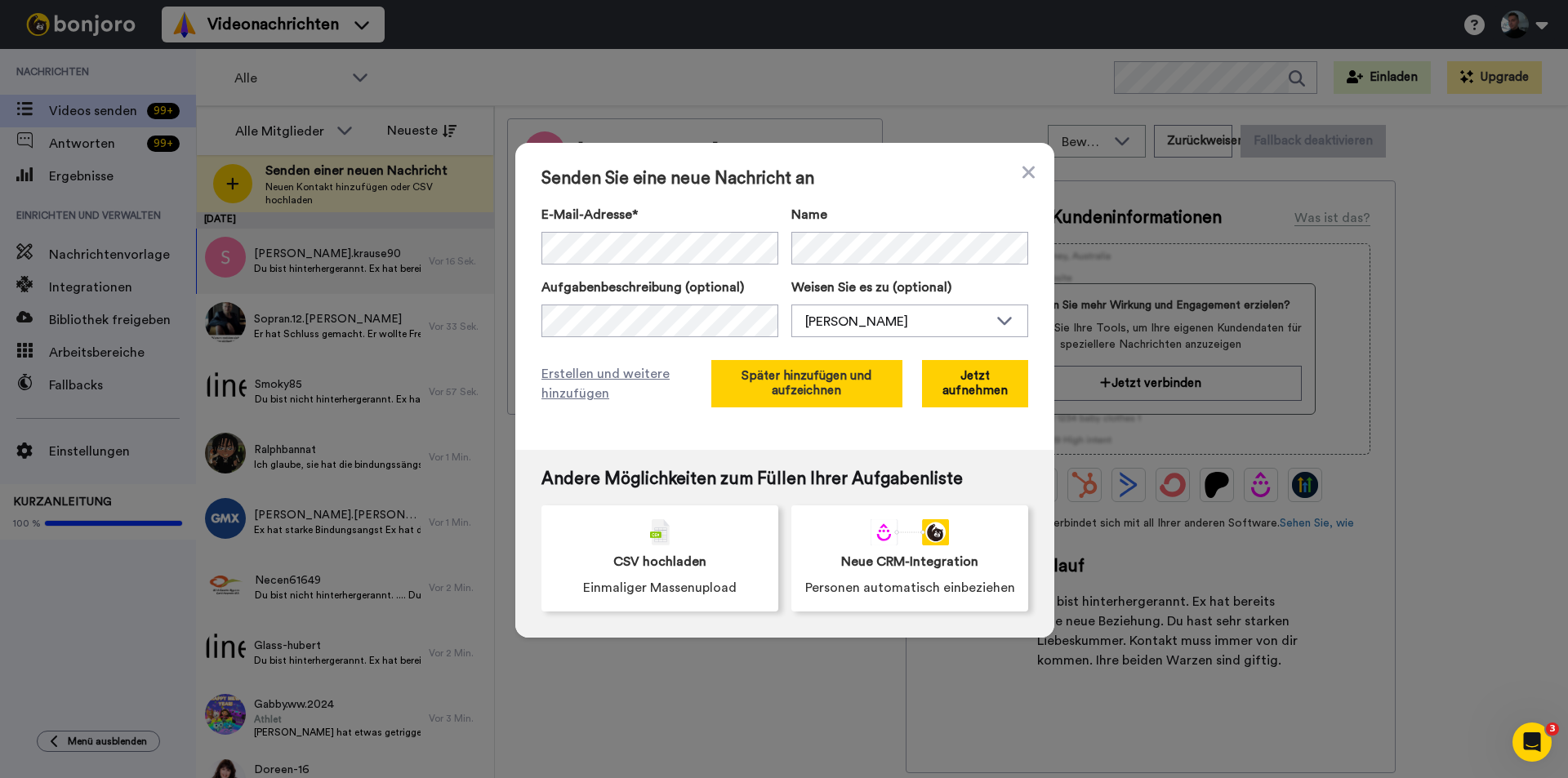
click at [787, 388] on font "Später hinzufügen und aufzeichnen" at bounding box center [807, 384] width 130 height 27
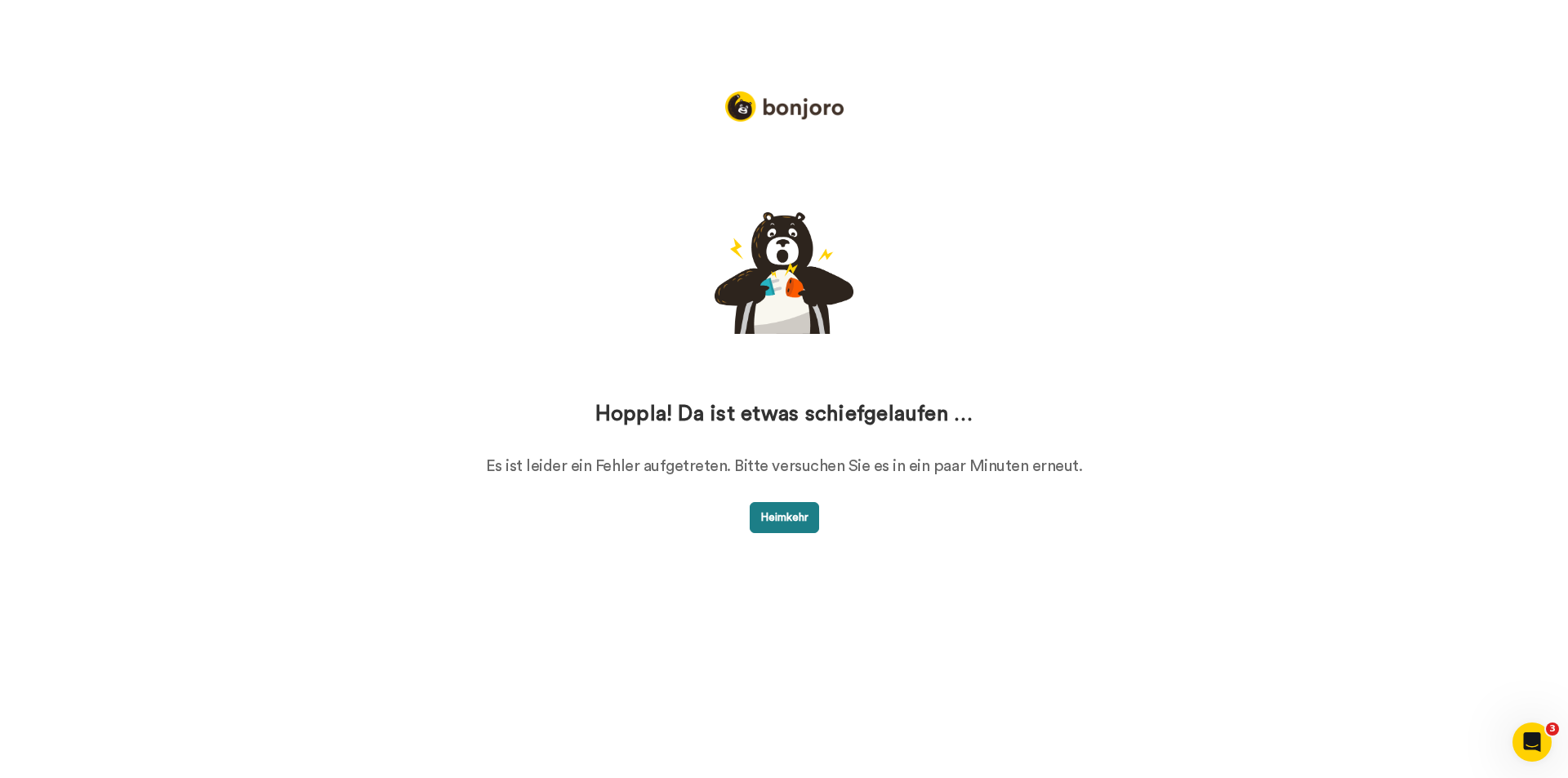
click at [772, 523] on font "Heimkehr" at bounding box center [784, 518] width 48 height 12
